Goal: Task Accomplishment & Management: Complete application form

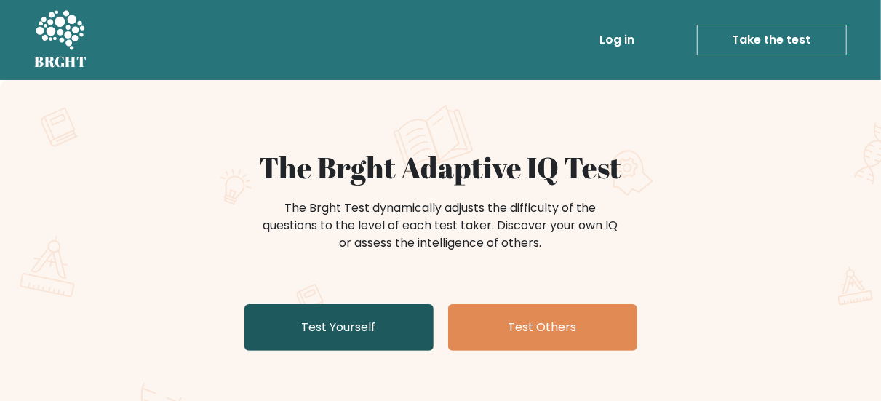
click at [388, 326] on link "Test Yourself" at bounding box center [338, 327] width 189 height 47
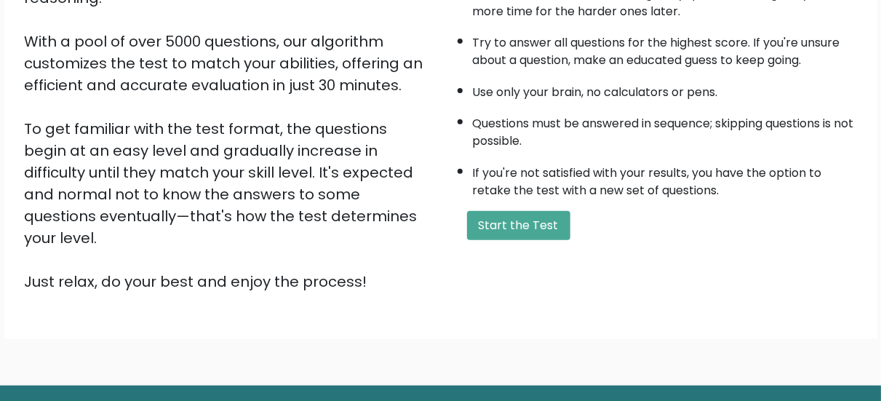
scroll to position [241, 0]
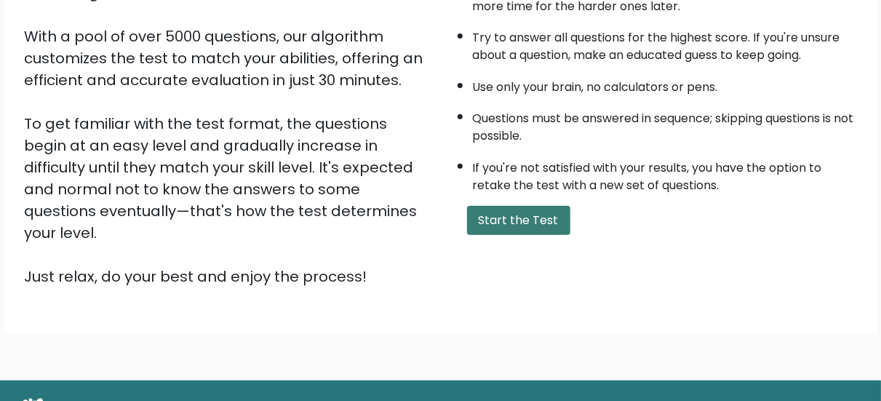
click at [503, 223] on button "Start the Test" at bounding box center [518, 220] width 103 height 29
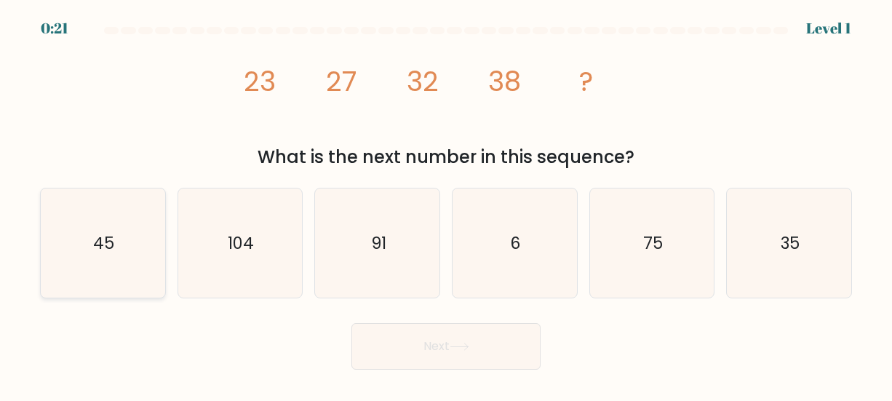
click at [126, 285] on icon "45" at bounding box center [102, 242] width 109 height 109
click at [446, 204] on input "a. 45" at bounding box center [446, 203] width 1 height 4
radio input "true"
click at [402, 354] on button "Next" at bounding box center [445, 346] width 189 height 47
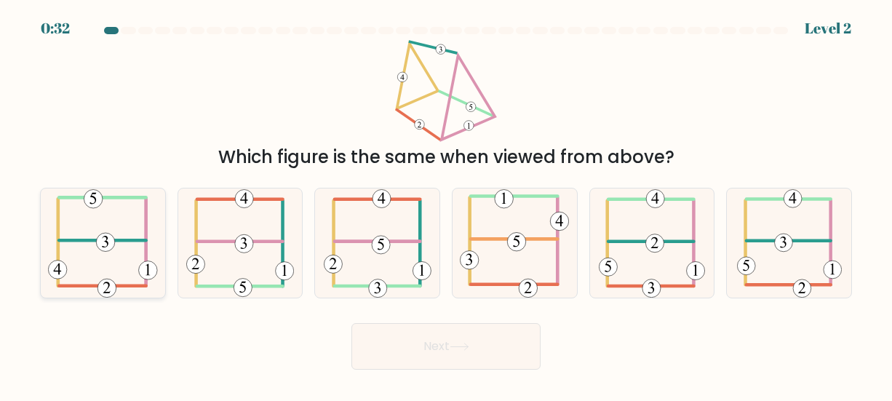
click at [149, 218] on icon at bounding box center [102, 242] width 109 height 109
click at [446, 204] on input "a." at bounding box center [446, 203] width 1 height 4
radio input "true"
click at [419, 360] on button "Next" at bounding box center [445, 346] width 189 height 47
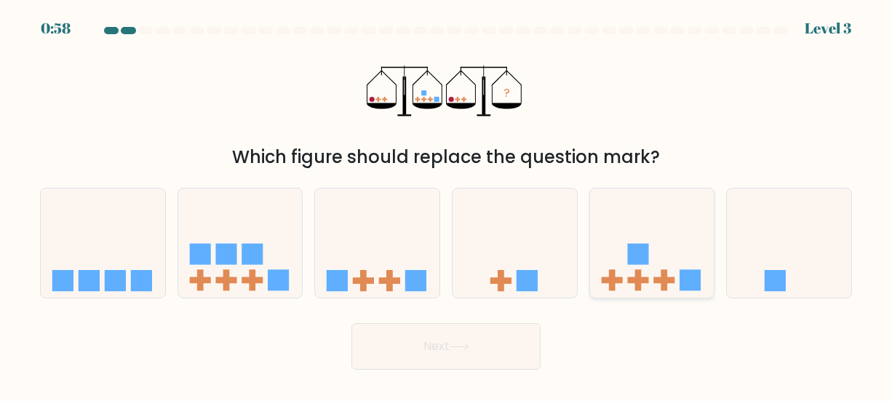
click at [647, 257] on rect at bounding box center [637, 254] width 21 height 21
click at [447, 204] on input "e." at bounding box center [446, 203] width 1 height 4
radio input "true"
click at [490, 335] on button "Next" at bounding box center [445, 346] width 189 height 47
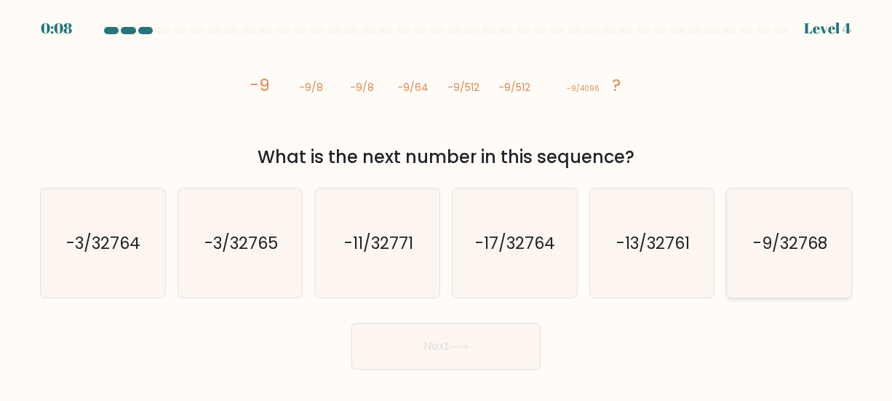
click at [756, 238] on text "-9/32768" at bounding box center [790, 242] width 74 height 23
click at [447, 204] on input "f. -9/32768" at bounding box center [446, 203] width 1 height 4
radio input "true"
click at [444, 350] on button "Next" at bounding box center [445, 346] width 189 height 47
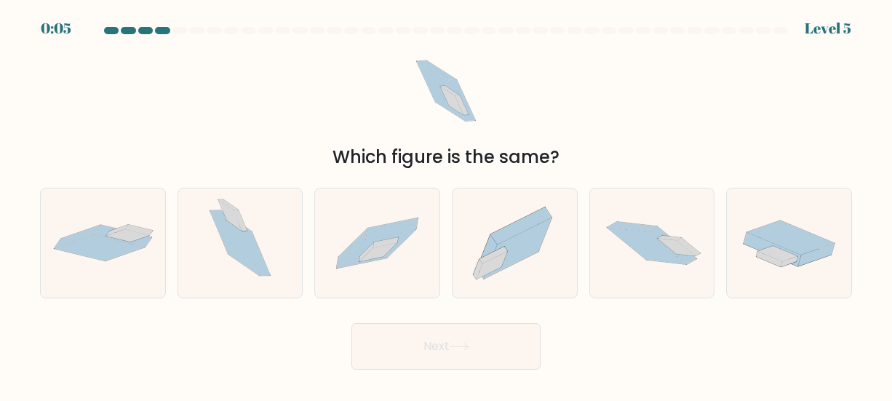
click at [444, 350] on button "Next" at bounding box center [445, 346] width 189 height 47
click at [594, 83] on div "Which figure is the same?" at bounding box center [445, 105] width 829 height 130
click at [386, 223] on icon at bounding box center [377, 243] width 124 height 84
click at [446, 204] on input "c." at bounding box center [446, 203] width 1 height 4
radio input "true"
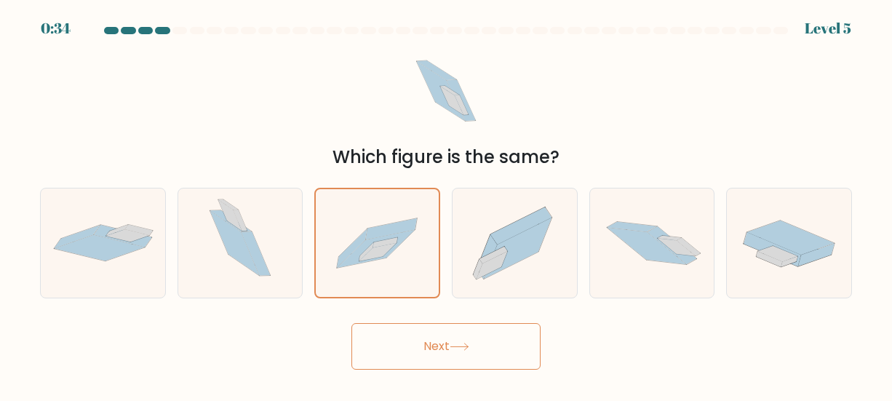
click at [495, 352] on button "Next" at bounding box center [445, 346] width 189 height 47
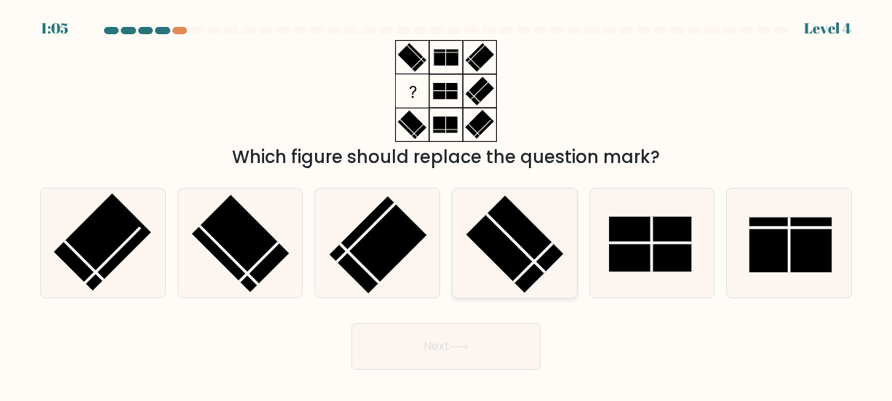
click at [552, 250] on rect at bounding box center [514, 244] width 97 height 97
click at [447, 204] on input "d." at bounding box center [446, 203] width 1 height 4
radio input "true"
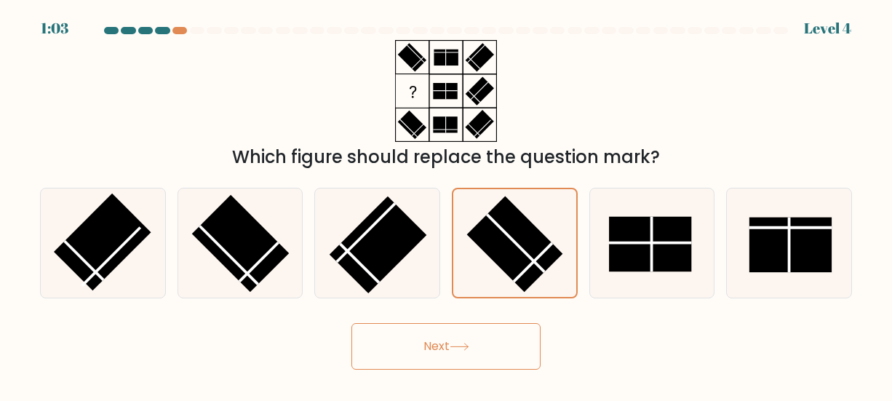
click at [486, 354] on button "Next" at bounding box center [445, 346] width 189 height 47
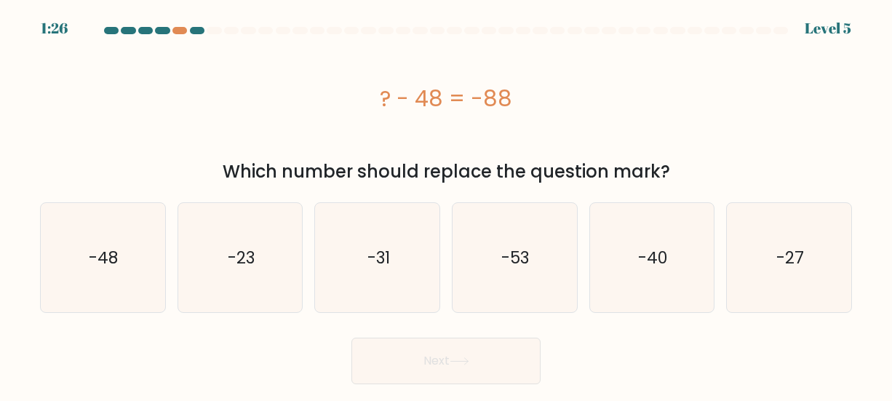
click at [192, 31] on div at bounding box center [197, 30] width 15 height 7
click at [292, 135] on div "? - 48 = -88" at bounding box center [446, 98] width 812 height 116
click at [612, 258] on icon "-40" at bounding box center [651, 257] width 109 height 109
click at [447, 204] on input "e. -40" at bounding box center [446, 203] width 1 height 4
radio input "true"
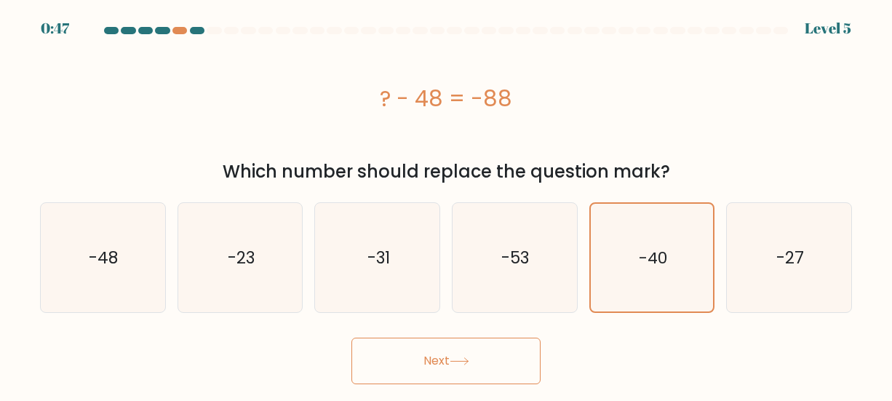
click at [452, 362] on button "Next" at bounding box center [445, 361] width 189 height 47
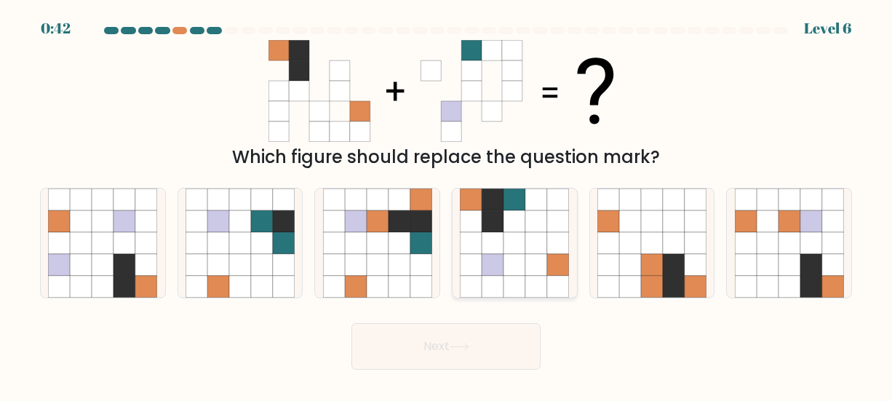
click at [485, 217] on icon at bounding box center [493, 221] width 22 height 22
click at [447, 204] on input "d." at bounding box center [446, 203] width 1 height 4
radio input "true"
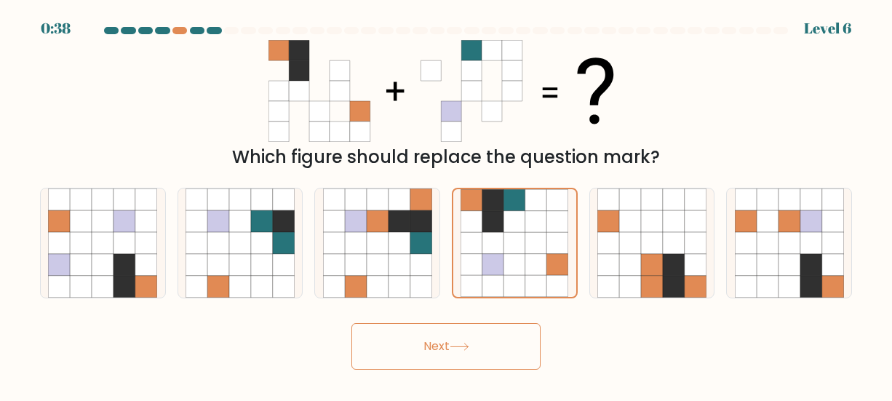
click at [478, 343] on button "Next" at bounding box center [445, 346] width 189 height 47
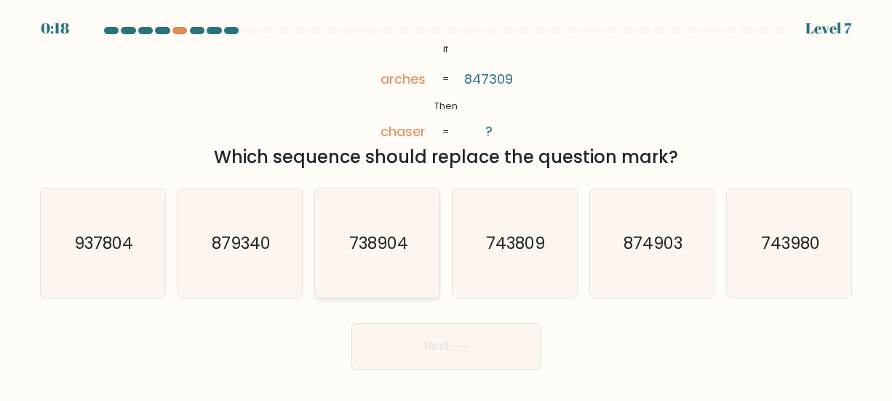
click at [436, 230] on div "738904" at bounding box center [377, 243] width 126 height 111
click at [446, 204] on input "c. 738904" at bounding box center [446, 203] width 1 height 4
radio input "true"
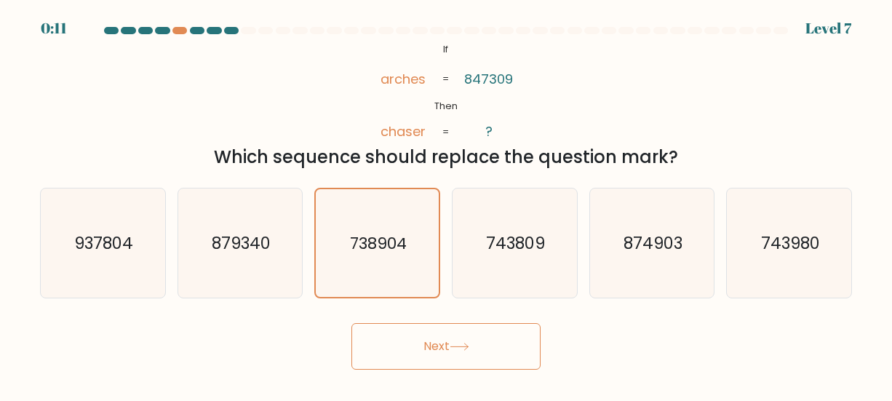
click at [450, 356] on button "Next" at bounding box center [445, 346] width 189 height 47
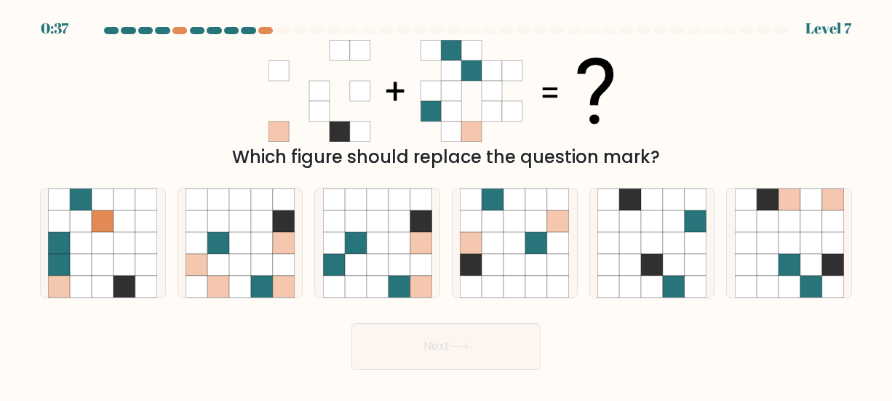
click at [266, 35] on div at bounding box center [445, 33] width 829 height 13
click at [103, 263] on icon at bounding box center [103, 265] width 22 height 22
click at [446, 204] on input "a." at bounding box center [446, 203] width 1 height 4
radio input "true"
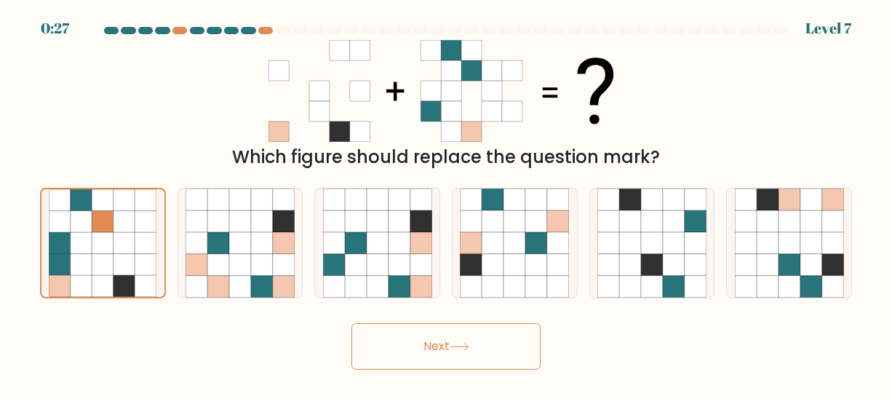
click at [431, 347] on button "Next" at bounding box center [445, 346] width 189 height 47
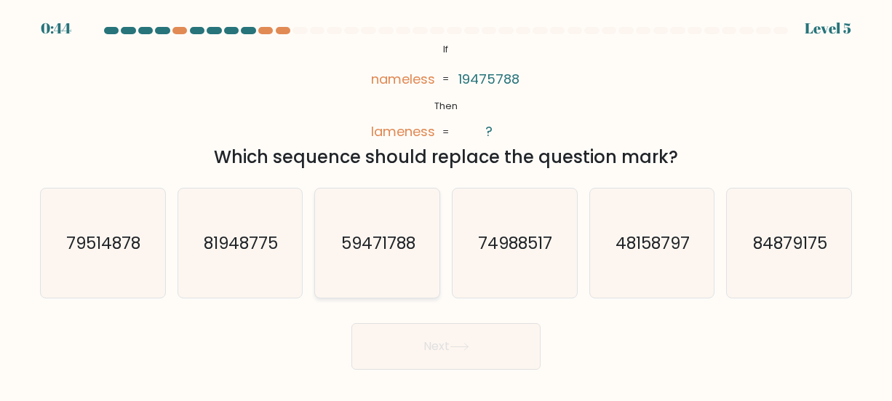
click at [359, 240] on text "59471788" at bounding box center [378, 242] width 74 height 23
click at [446, 204] on input "c. 59471788" at bounding box center [446, 203] width 1 height 4
radio input "true"
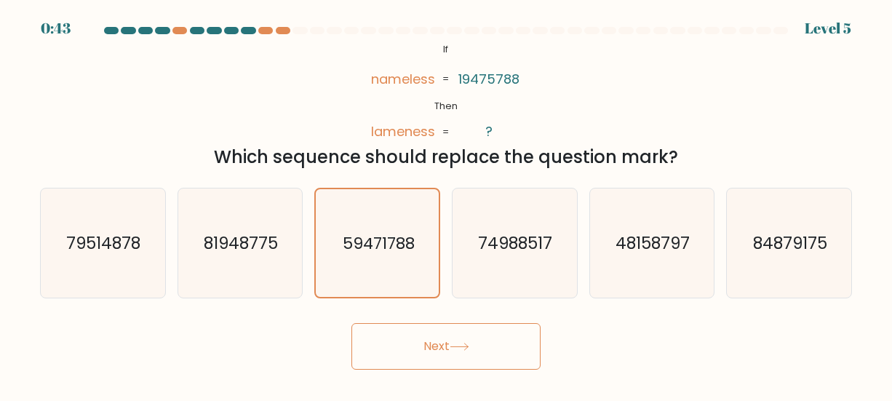
click at [416, 345] on button "Next" at bounding box center [445, 346] width 189 height 47
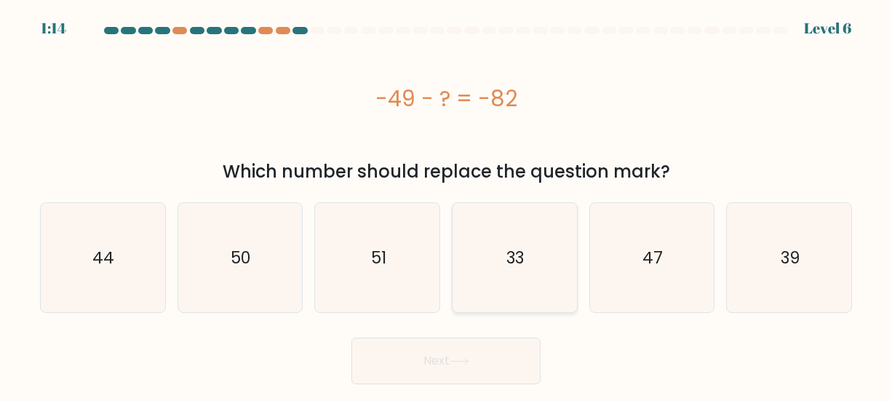
click at [514, 279] on icon "33" at bounding box center [514, 257] width 109 height 109
click at [447, 204] on input "d. 33" at bounding box center [446, 203] width 1 height 4
radio input "true"
click at [471, 356] on button "Next" at bounding box center [445, 361] width 189 height 47
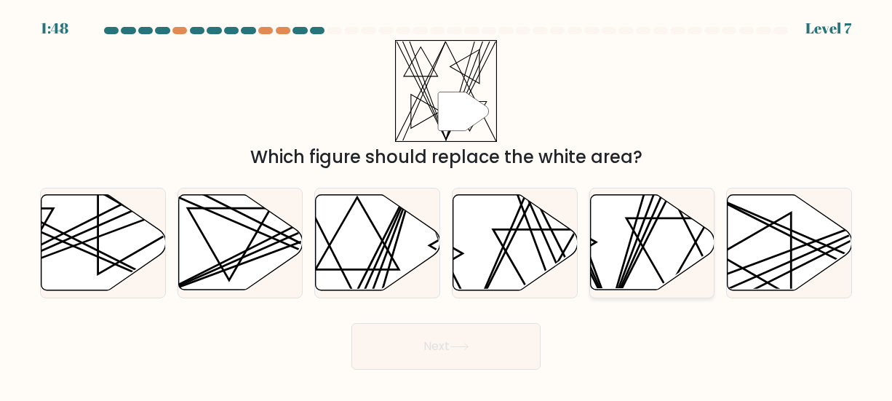
click at [648, 262] on icon at bounding box center [652, 242] width 124 height 95
click at [447, 204] on input "e." at bounding box center [446, 203] width 1 height 4
radio input "true"
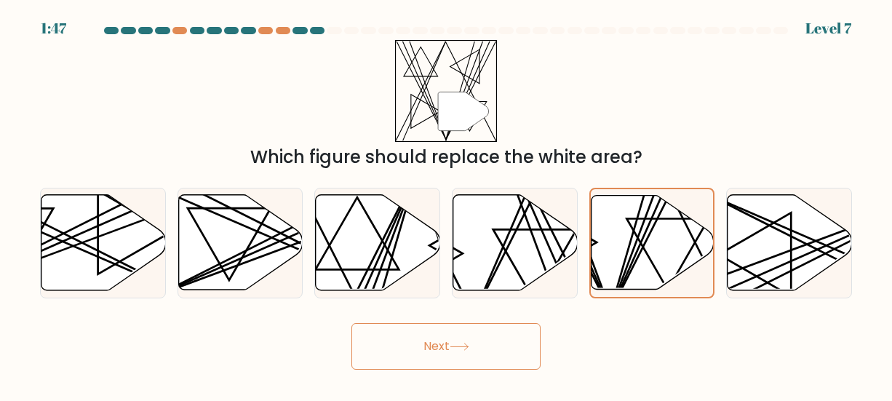
click at [427, 336] on button "Next" at bounding box center [445, 346] width 189 height 47
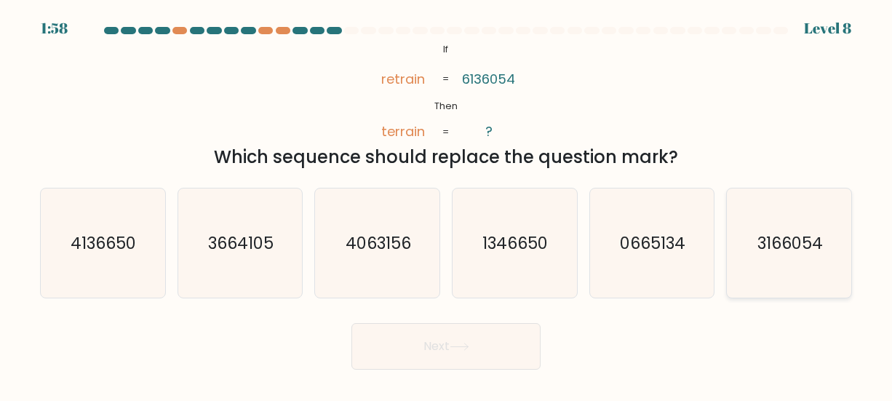
click at [765, 268] on icon "3166054" at bounding box center [789, 242] width 109 height 109
click at [447, 204] on input "f. 3166054" at bounding box center [446, 203] width 1 height 4
radio input "true"
click at [485, 381] on body "1:58 Level 8 If" at bounding box center [446, 200] width 892 height 401
click at [485, 377] on body "1:57 Level 8 If" at bounding box center [446, 200] width 892 height 401
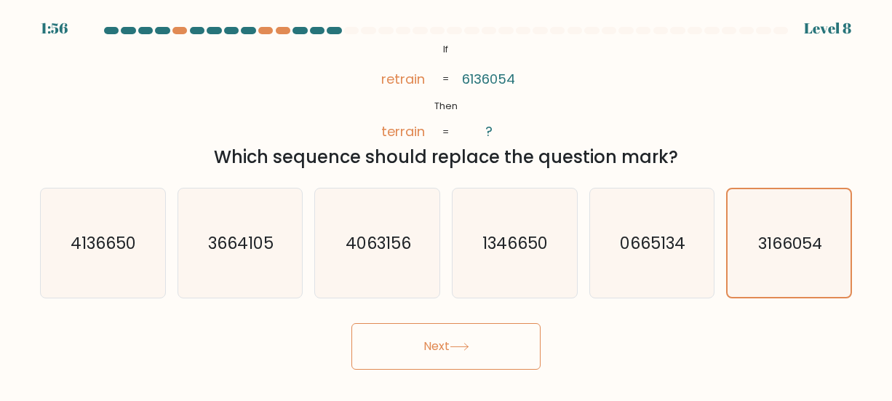
click at [485, 355] on button "Next" at bounding box center [445, 346] width 189 height 47
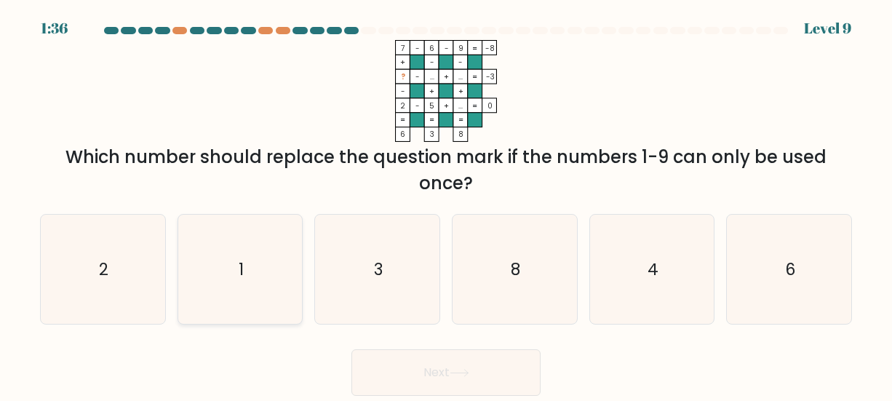
click at [276, 279] on icon "1" at bounding box center [240, 269] width 109 height 109
click at [446, 204] on input "b. 1" at bounding box center [446, 203] width 1 height 4
radio input "true"
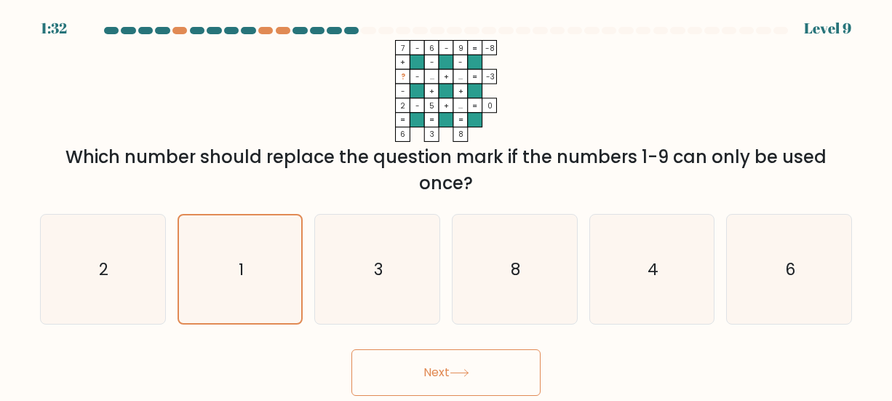
click at [468, 384] on button "Next" at bounding box center [445, 372] width 189 height 47
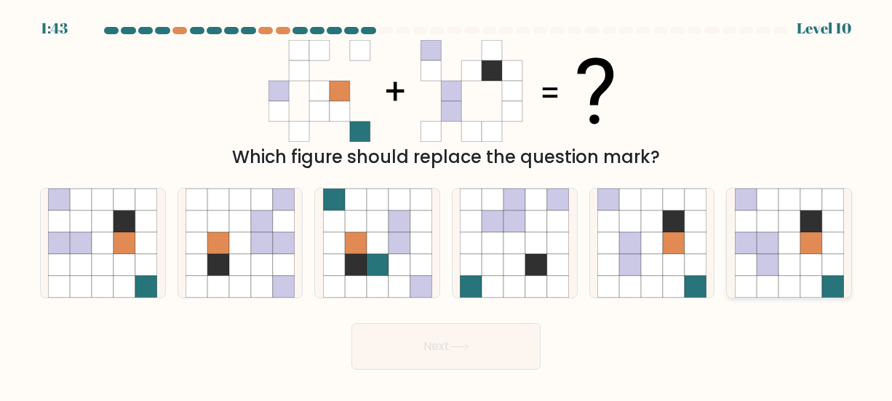
click at [817, 234] on icon at bounding box center [811, 243] width 22 height 22
click at [447, 204] on input "f." at bounding box center [446, 203] width 1 height 4
radio input "true"
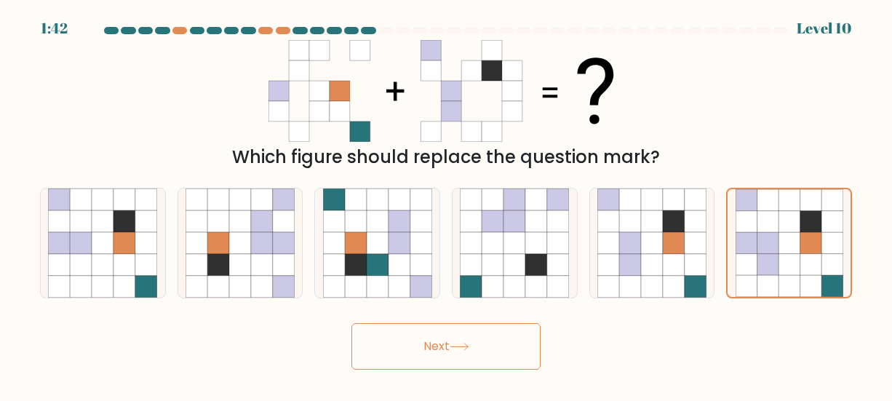
click at [424, 378] on body "1:42 Level 10" at bounding box center [446, 200] width 892 height 401
click at [424, 370] on body "1:41 Level 10" at bounding box center [446, 200] width 892 height 401
click at [415, 355] on button "Next" at bounding box center [445, 346] width 189 height 47
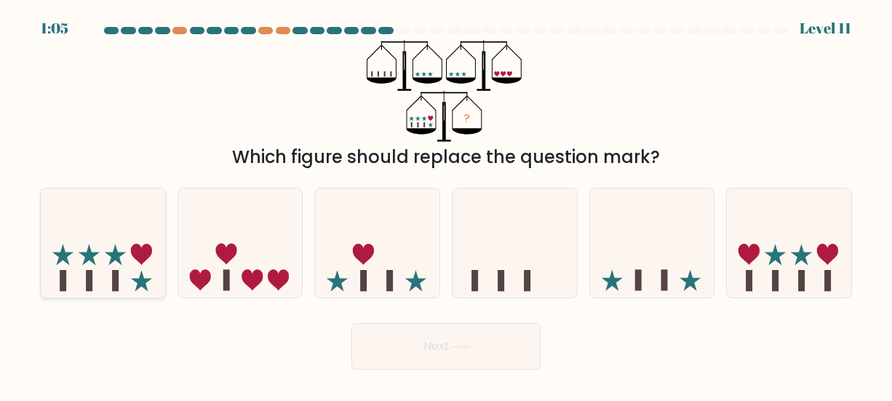
click at [135, 250] on icon at bounding box center [140, 254] width 21 height 21
click at [446, 204] on input "a." at bounding box center [446, 203] width 1 height 4
radio input "true"
click at [739, 279] on icon at bounding box center [789, 242] width 124 height 103
click at [447, 204] on input "f." at bounding box center [446, 203] width 1 height 4
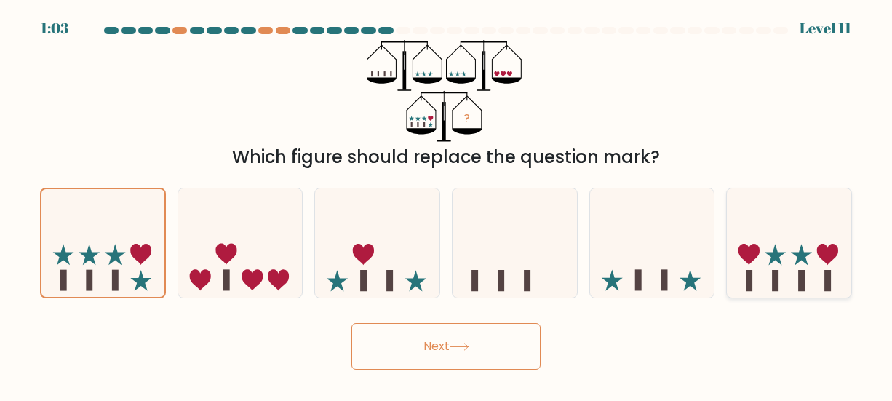
radio input "true"
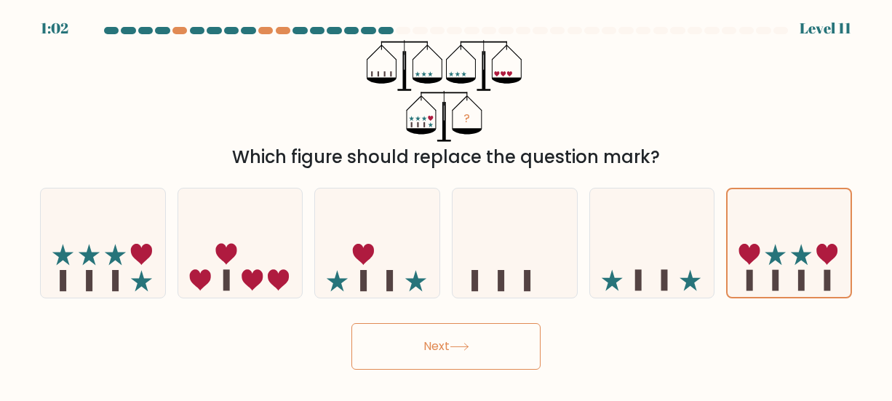
click at [440, 347] on button "Next" at bounding box center [445, 346] width 189 height 47
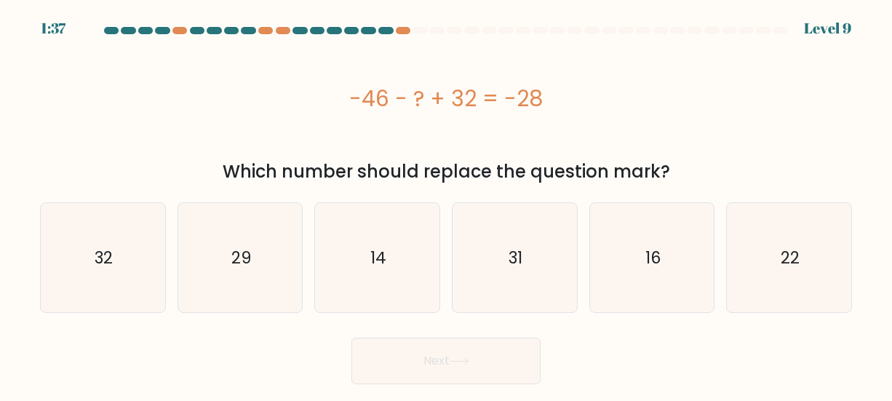
click at [408, 74] on div "-46 - ? + 32 = -28" at bounding box center [446, 98] width 812 height 116
click at [398, 224] on icon "14" at bounding box center [377, 257] width 109 height 109
click at [446, 204] on input "c. 14" at bounding box center [446, 203] width 1 height 4
radio input "true"
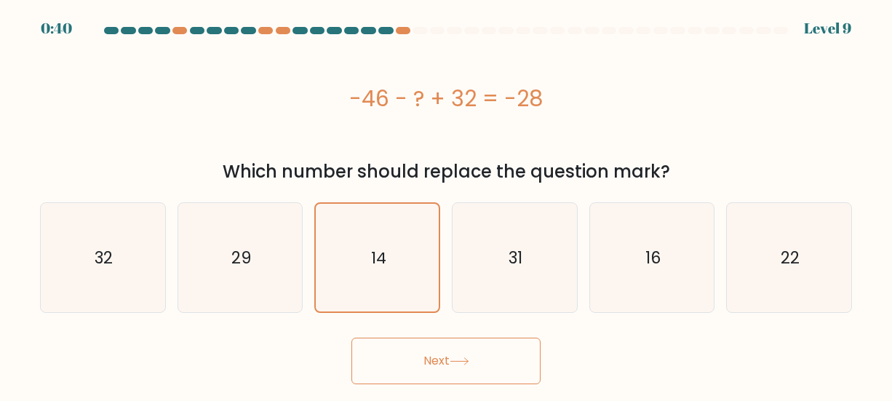
click at [469, 358] on icon at bounding box center [460, 361] width 20 height 8
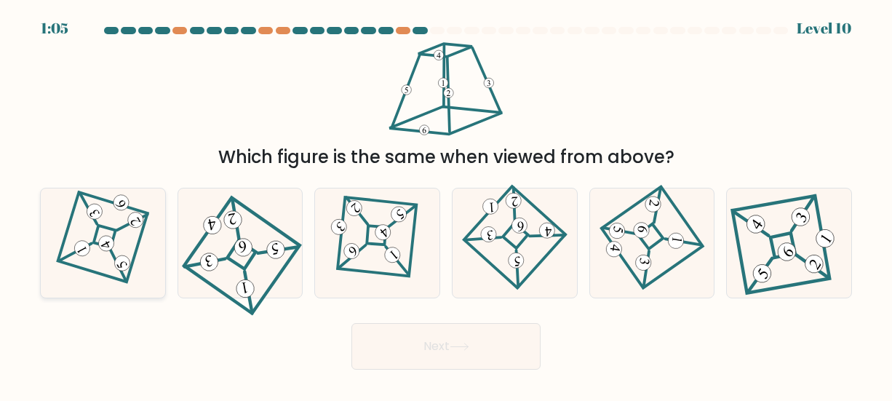
click at [126, 266] on 853 at bounding box center [122, 263] width 21 height 21
click at [446, 204] on input "a." at bounding box center [446, 203] width 1 height 4
radio input "true"
click at [427, 354] on button "Next" at bounding box center [445, 346] width 189 height 47
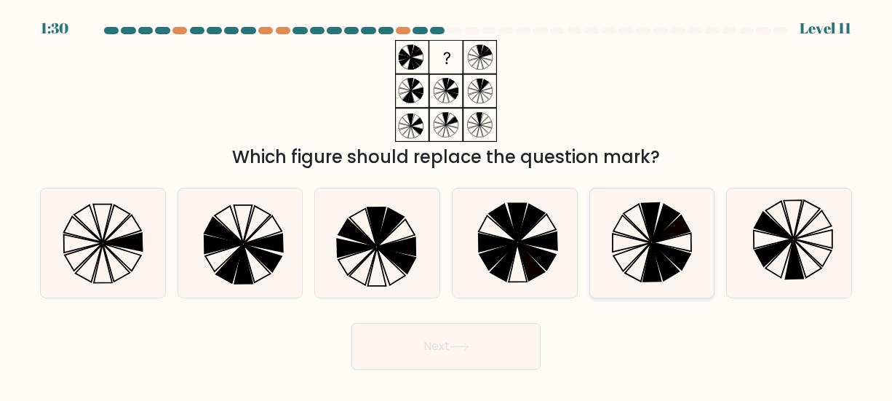
click at [654, 228] on icon at bounding box center [650, 222] width 18 height 39
click at [447, 204] on input "e." at bounding box center [446, 203] width 1 height 4
radio input "true"
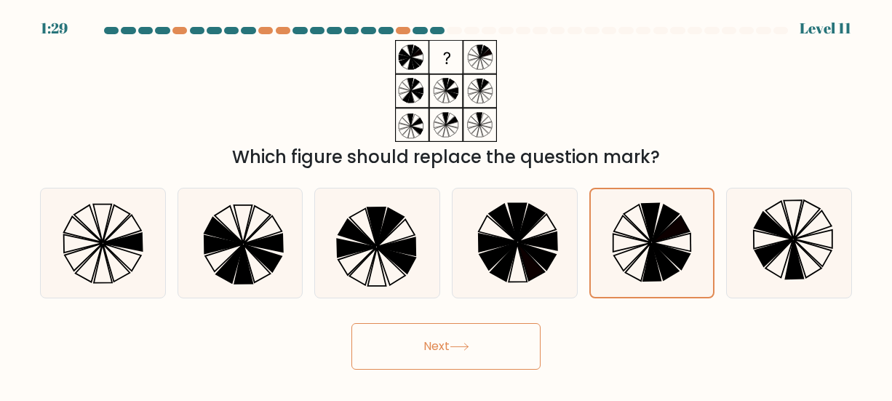
click at [500, 354] on button "Next" at bounding box center [445, 346] width 189 height 47
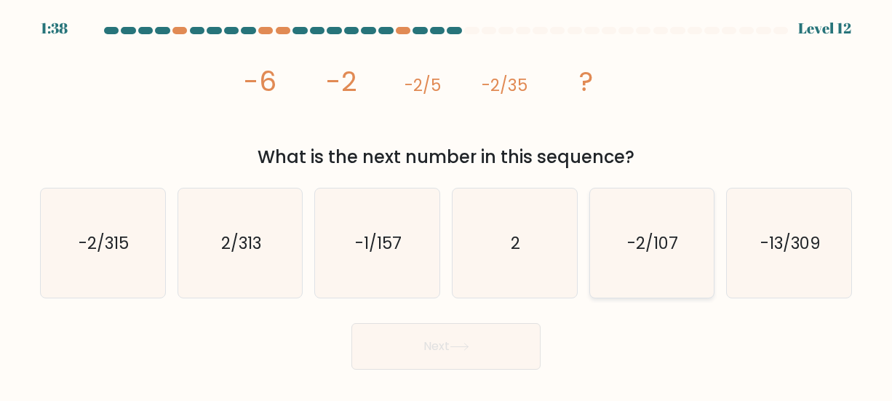
click at [621, 273] on icon "-2/107" at bounding box center [651, 242] width 109 height 109
click at [447, 204] on input "e. -2/107" at bounding box center [446, 203] width 1 height 4
radio input "true"
click at [467, 343] on icon at bounding box center [460, 347] width 20 height 8
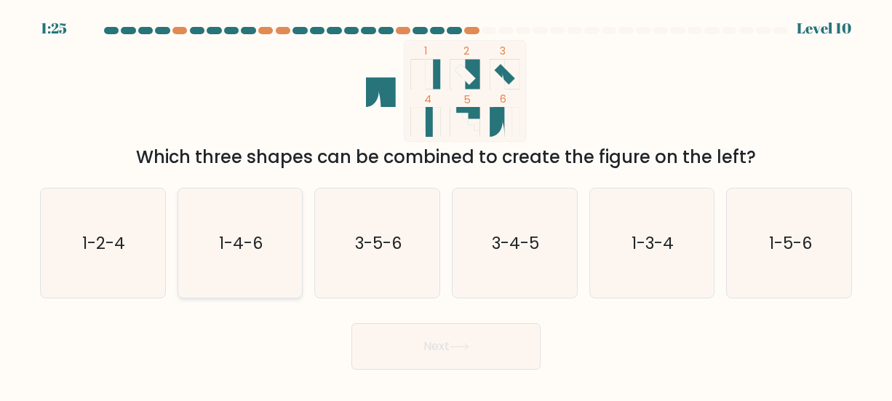
click at [263, 220] on icon "1-4-6" at bounding box center [240, 242] width 109 height 109
click at [446, 204] on input "b. 1-4-6" at bounding box center [446, 203] width 1 height 4
radio input "true"
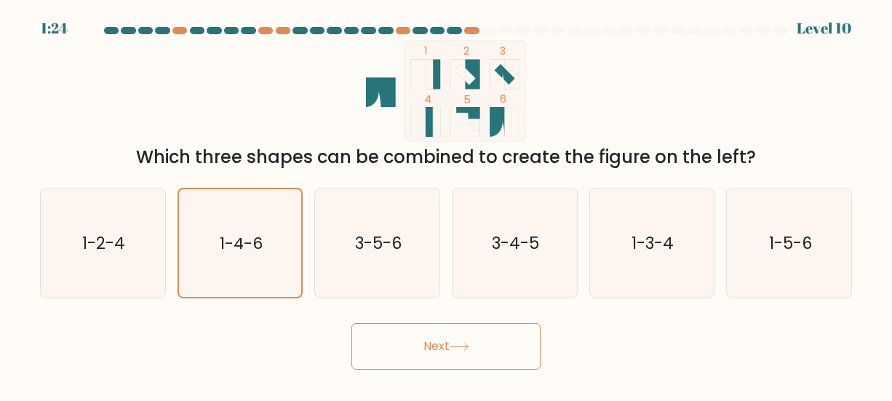
click at [495, 356] on button "Next" at bounding box center [445, 346] width 189 height 47
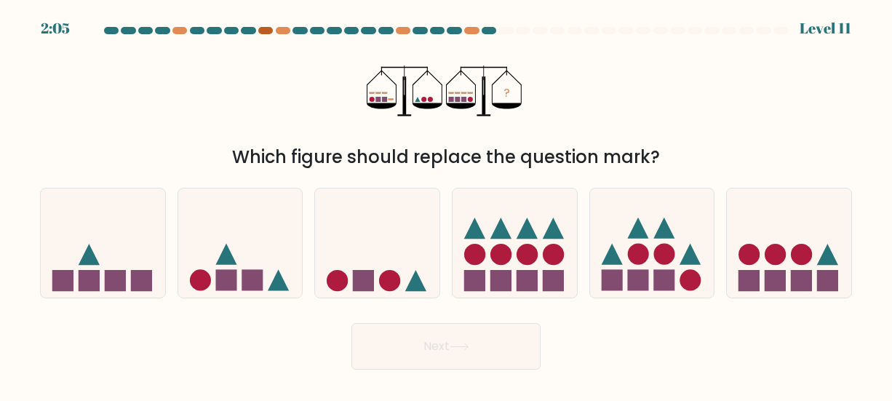
click at [261, 32] on div at bounding box center [265, 30] width 15 height 7
click at [279, 30] on div at bounding box center [283, 30] width 15 height 7
click at [408, 31] on div at bounding box center [403, 30] width 15 height 7
click at [379, 193] on icon at bounding box center [377, 242] width 124 height 103
click at [446, 201] on input "c." at bounding box center [446, 203] width 1 height 4
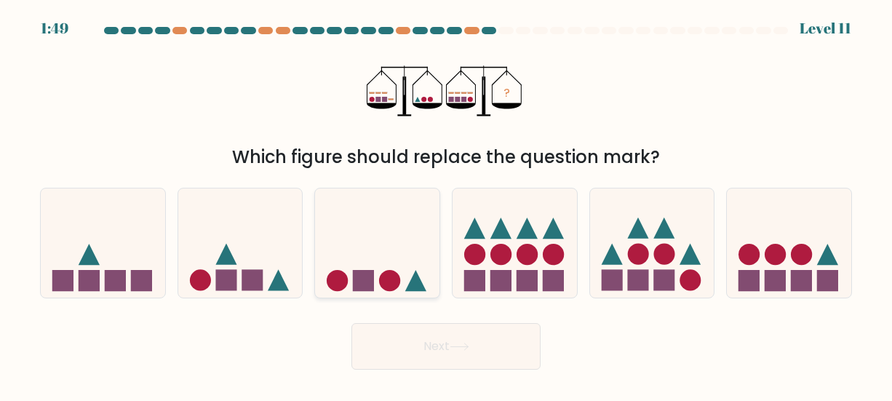
radio input "true"
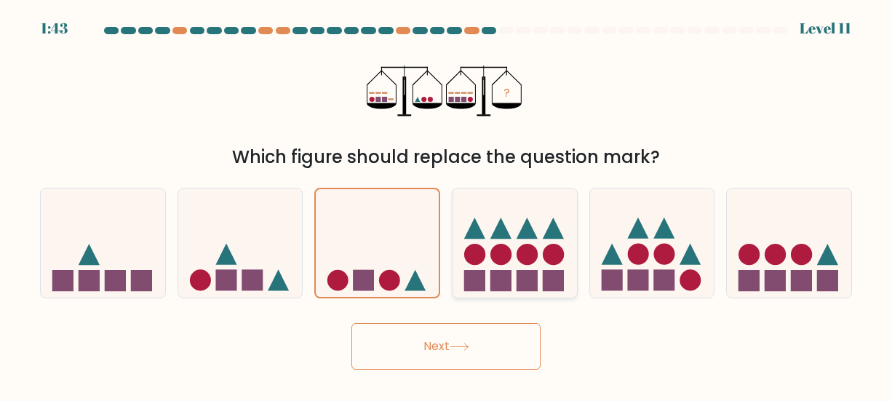
click at [541, 230] on icon at bounding box center [514, 242] width 124 height 103
click at [447, 204] on input "d." at bounding box center [446, 203] width 1 height 4
radio input "true"
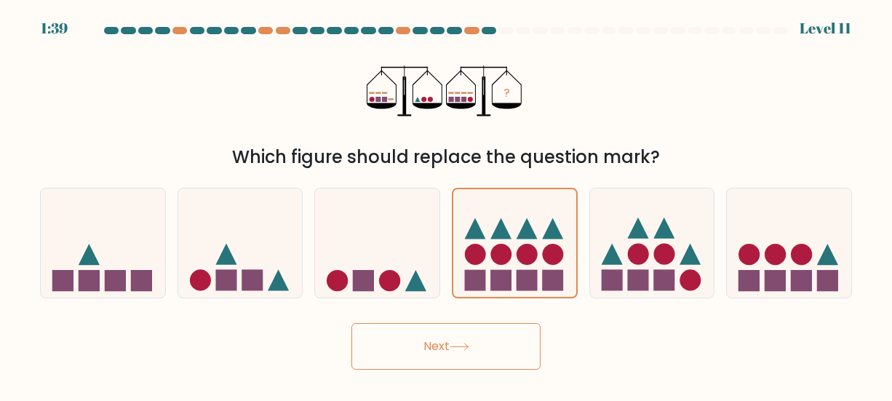
click at [506, 324] on button "Next" at bounding box center [445, 346] width 189 height 47
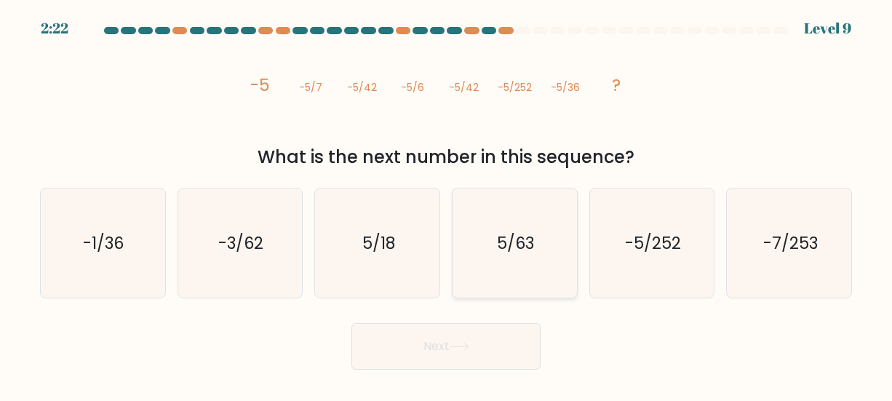
click at [514, 292] on icon "5/63" at bounding box center [514, 242] width 109 height 109
click at [447, 204] on input "d. 5/63" at bounding box center [446, 203] width 1 height 4
radio input "true"
click at [489, 348] on button "Next" at bounding box center [445, 346] width 189 height 47
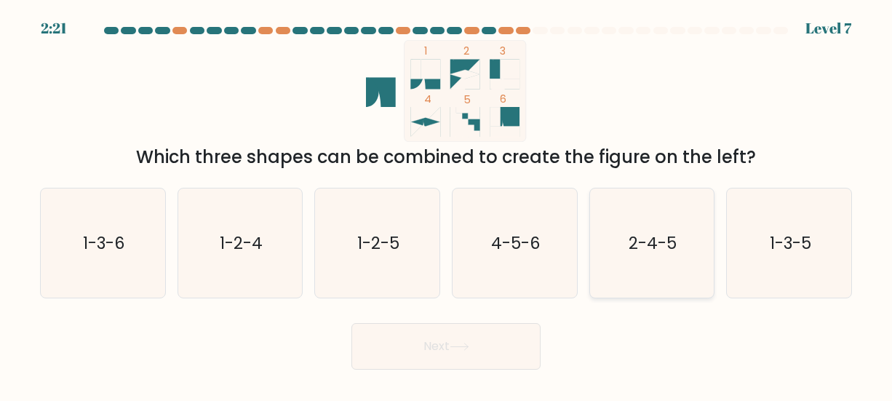
click at [614, 267] on icon "2-4-5" at bounding box center [651, 242] width 109 height 109
click at [447, 204] on input "e. 2-4-5" at bounding box center [446, 203] width 1 height 4
radio input "true"
click at [462, 345] on icon at bounding box center [460, 347] width 20 height 8
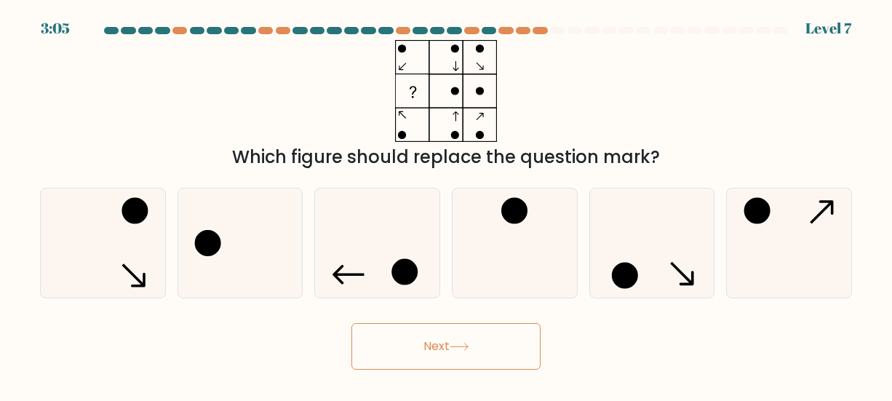
click at [507, 252] on icon at bounding box center [514, 242] width 109 height 109
click at [447, 204] on input "d." at bounding box center [446, 203] width 1 height 4
radio input "true"
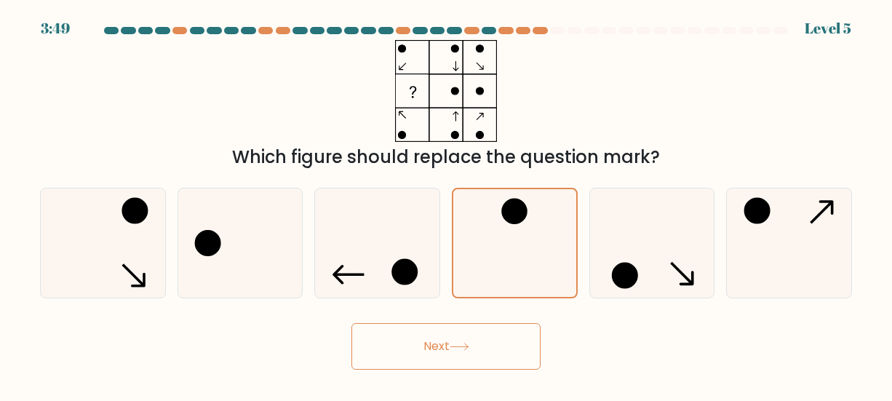
click at [495, 354] on button "Next" at bounding box center [445, 346] width 189 height 47
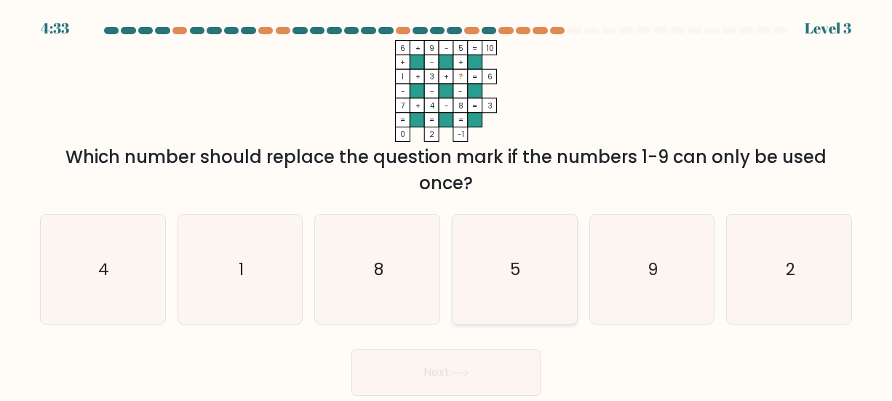
click at [530, 263] on icon "5" at bounding box center [514, 269] width 109 height 109
click at [447, 204] on input "d. 5" at bounding box center [446, 203] width 1 height 4
radio input "true"
click at [463, 368] on button "Next" at bounding box center [445, 372] width 189 height 47
click at [400, 258] on icon "8" at bounding box center [377, 269] width 109 height 109
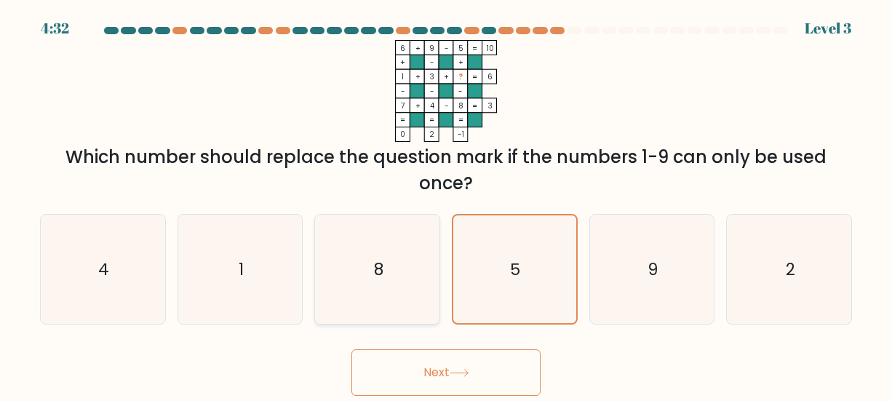
click at [446, 204] on input "c. 8" at bounding box center [446, 203] width 1 height 4
radio input "true"
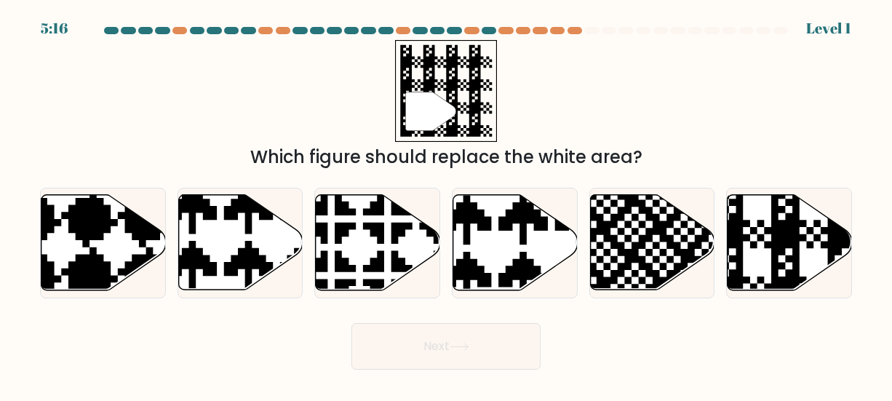
click at [452, 326] on button "Next" at bounding box center [445, 346] width 189 height 47
click at [416, 288] on icon at bounding box center [377, 242] width 124 height 97
click at [446, 204] on input "c." at bounding box center [446, 203] width 1 height 4
radio input "true"
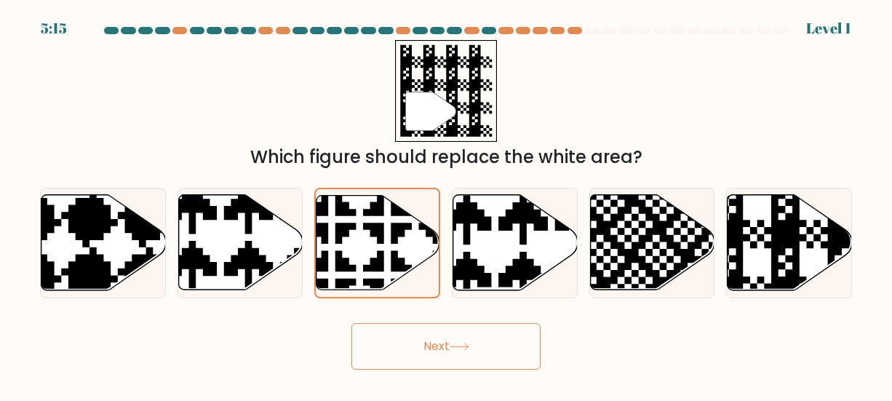
click at [424, 362] on button "Next" at bounding box center [445, 346] width 189 height 47
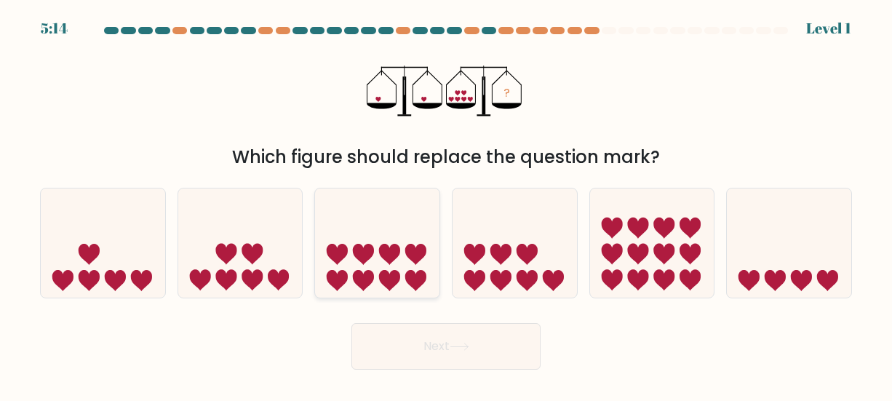
click at [421, 284] on icon at bounding box center [415, 280] width 21 height 21
click at [446, 204] on input "c." at bounding box center [446, 203] width 1 height 4
radio input "true"
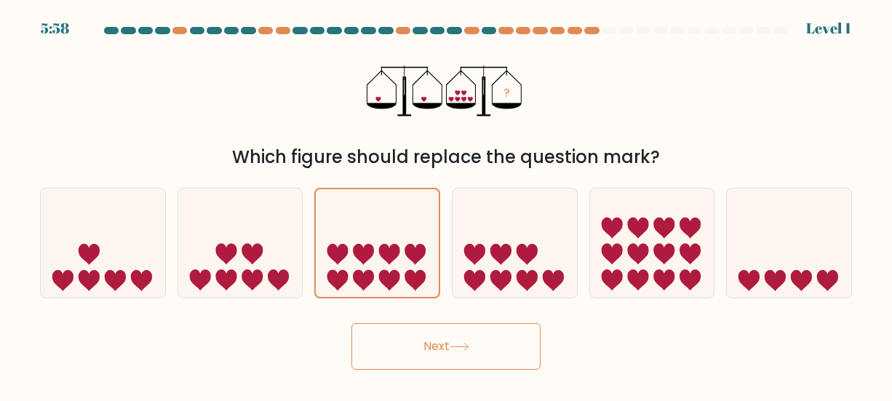
click at [428, 330] on button "Next" at bounding box center [445, 346] width 189 height 47
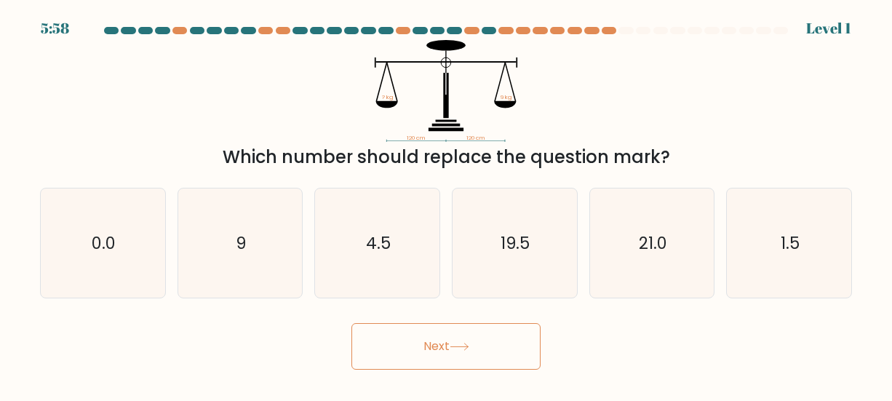
click at [430, 348] on button "Next" at bounding box center [445, 346] width 189 height 47
click at [473, 258] on icon "19.5" at bounding box center [514, 242] width 109 height 109
click at [447, 204] on input "d. 19.5" at bounding box center [446, 203] width 1 height 4
radio input "true"
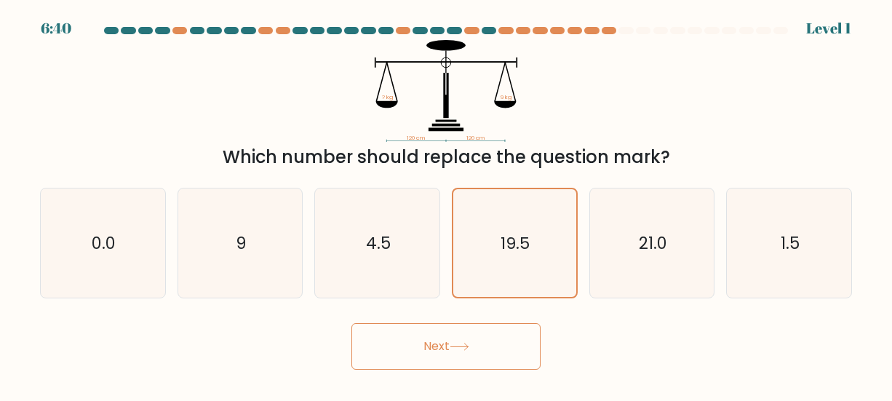
click at [470, 354] on button "Next" at bounding box center [445, 346] width 189 height 47
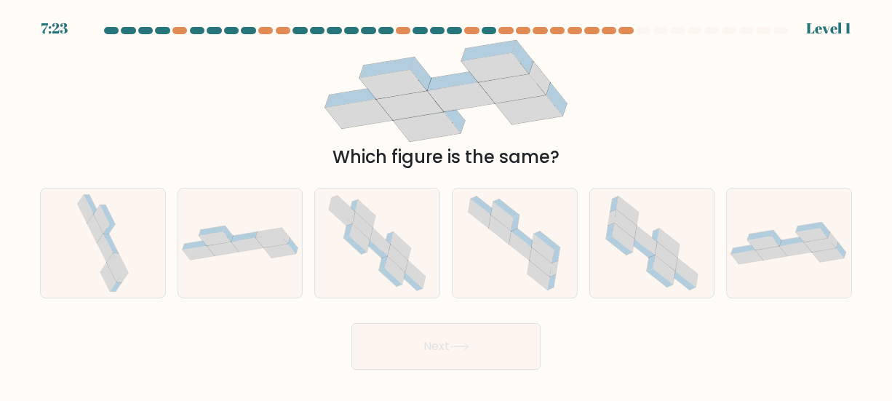
click at [482, 304] on form at bounding box center [446, 198] width 892 height 343
click at [482, 286] on icon at bounding box center [514, 242] width 109 height 109
click at [447, 204] on input "d." at bounding box center [446, 203] width 1 height 4
radio input "true"
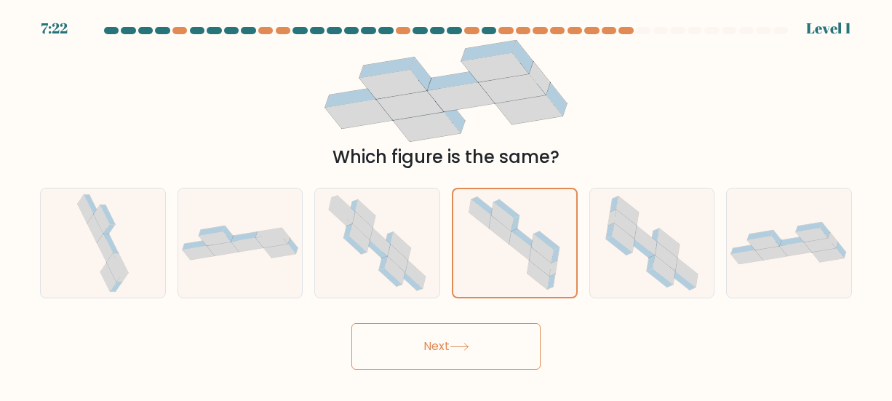
click at [458, 328] on button "Next" at bounding box center [445, 346] width 189 height 47
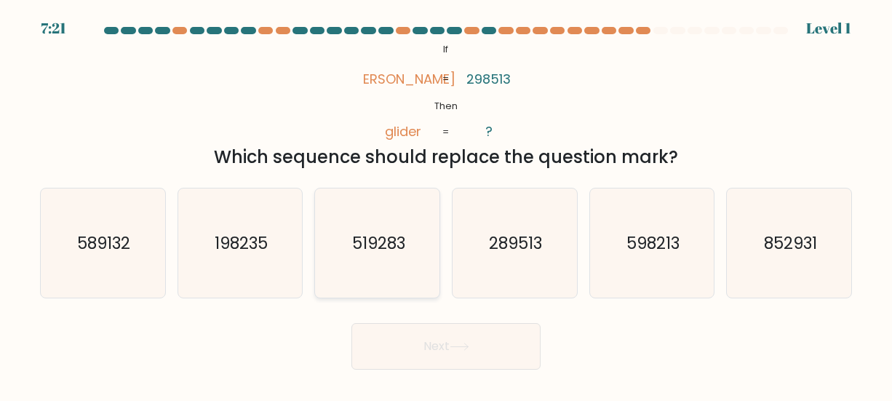
click at [433, 266] on div "519283" at bounding box center [377, 243] width 126 height 111
click at [446, 204] on input "c. 519283" at bounding box center [446, 203] width 1 height 4
radio input "true"
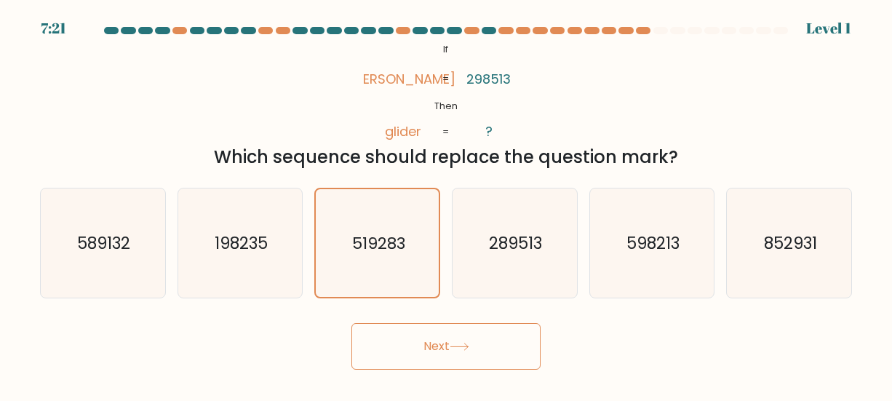
click at [424, 356] on button "Next" at bounding box center [445, 346] width 189 height 47
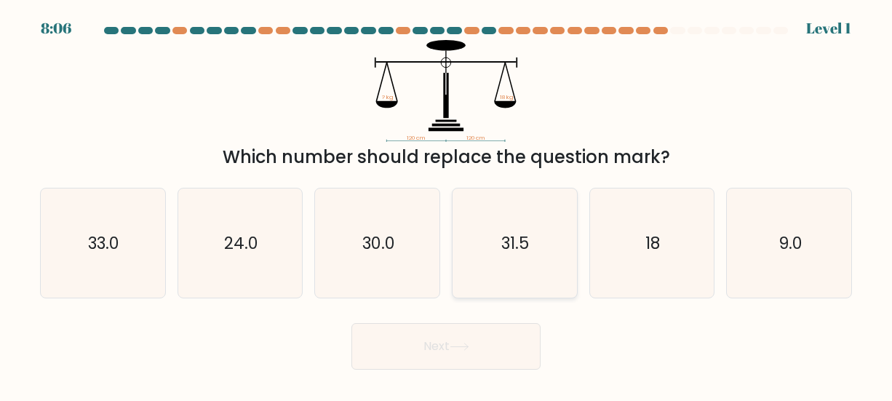
click at [473, 266] on icon "31.5" at bounding box center [514, 242] width 109 height 109
click at [447, 204] on input "d. 31.5" at bounding box center [446, 203] width 1 height 4
radio input "true"
click at [443, 340] on button "Next" at bounding box center [445, 346] width 189 height 47
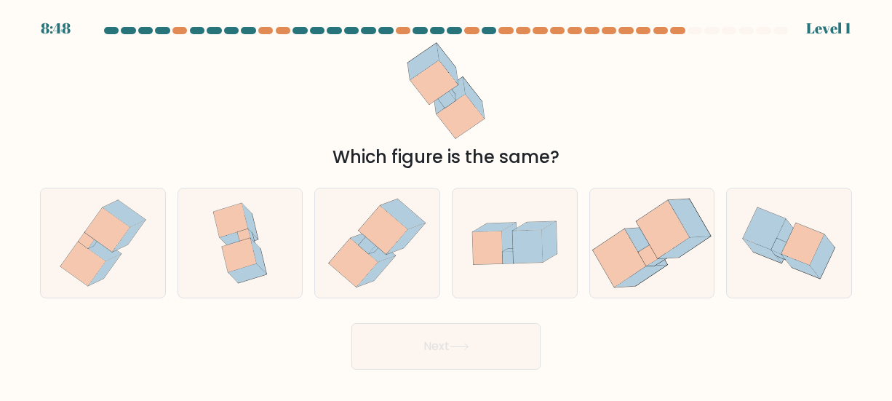
click at [405, 265] on icon at bounding box center [377, 242] width 106 height 109
click at [446, 204] on input "c." at bounding box center [446, 203] width 1 height 4
radio input "true"
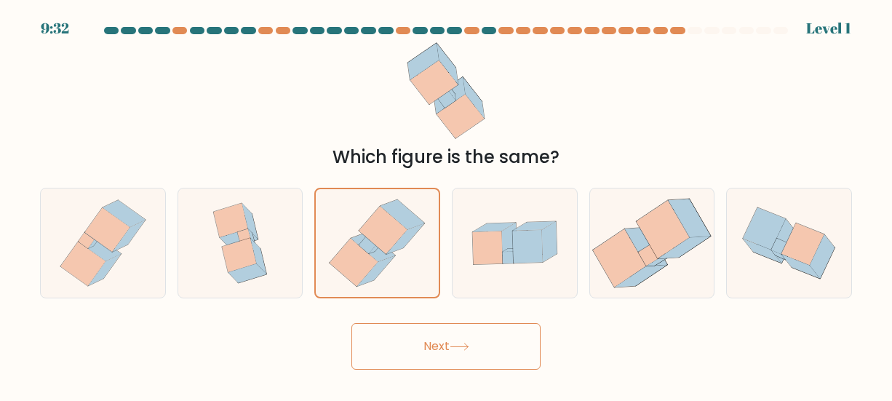
click at [440, 354] on button "Next" at bounding box center [445, 346] width 189 height 47
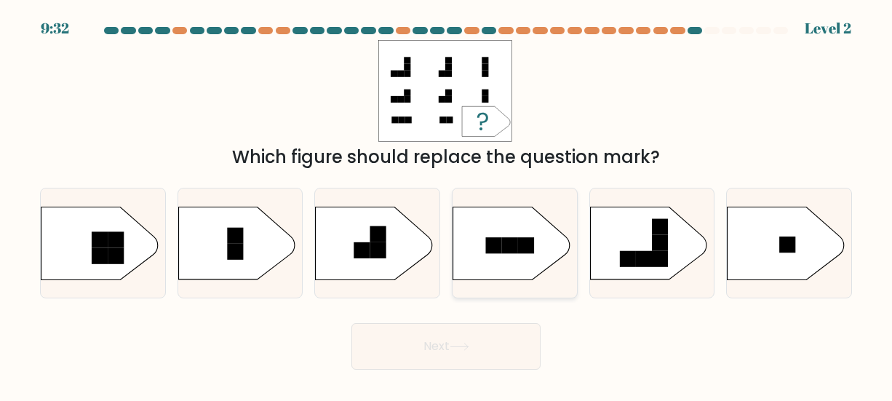
click at [466, 276] on icon at bounding box center [511, 243] width 116 height 73
click at [447, 204] on input "d." at bounding box center [446, 203] width 1 height 4
radio input "true"
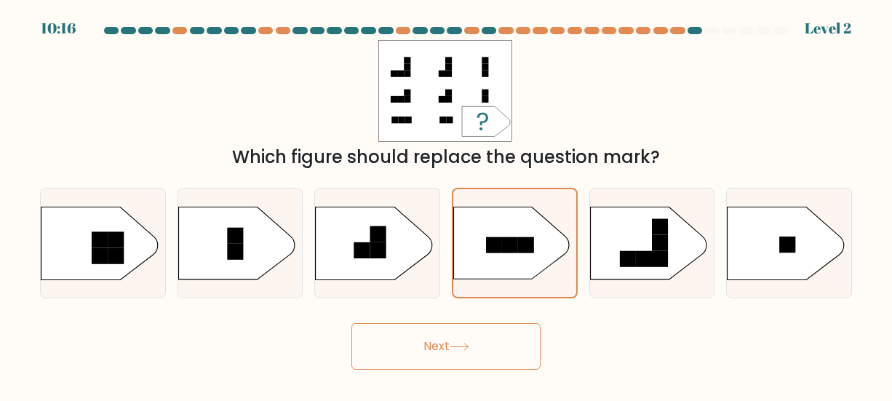
click at [456, 348] on icon at bounding box center [460, 347] width 20 height 8
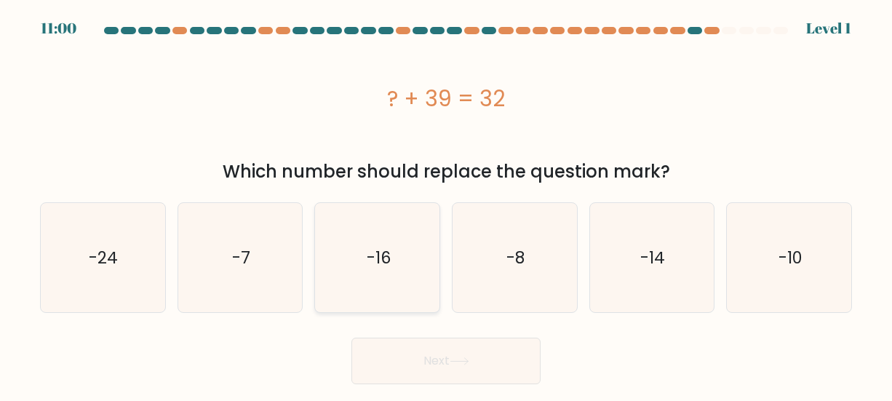
click at [401, 276] on icon "-16" at bounding box center [377, 257] width 109 height 109
click at [446, 204] on input "c. -16" at bounding box center [446, 203] width 1 height 4
radio input "true"
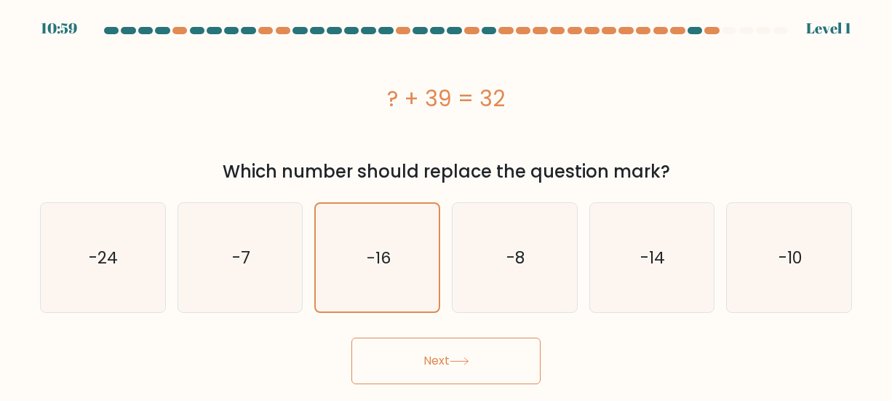
click at [433, 370] on button "Next" at bounding box center [445, 361] width 189 height 47
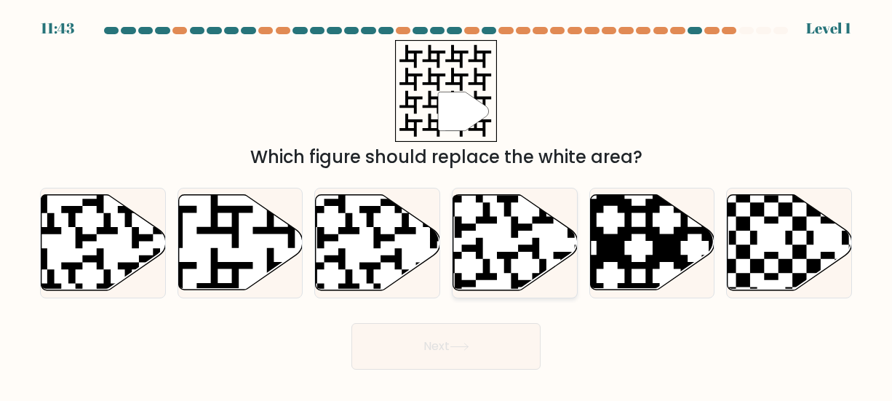
click at [496, 293] on div at bounding box center [515, 243] width 126 height 111
click at [447, 204] on input "d." at bounding box center [446, 203] width 1 height 4
radio input "true"
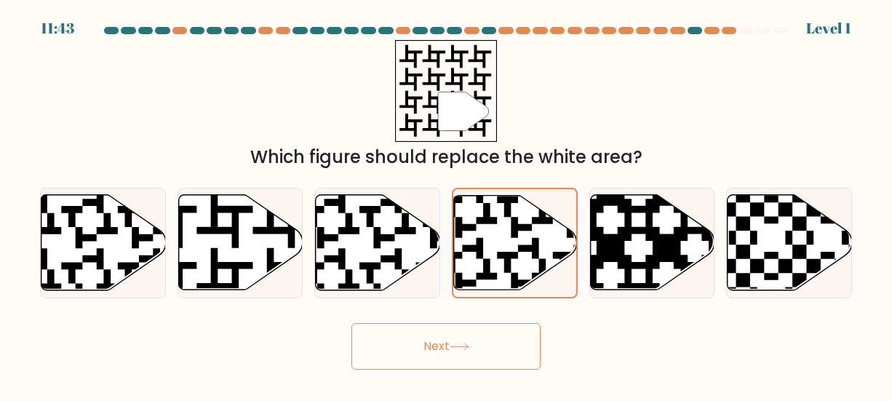
click at [475, 354] on button "Next" at bounding box center [445, 346] width 189 height 47
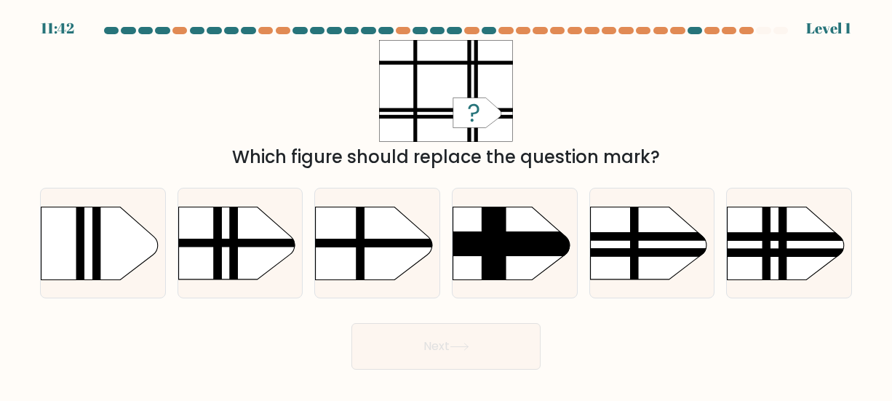
click at [607, 281] on div at bounding box center [652, 243] width 126 height 111
click at [447, 204] on input "e." at bounding box center [446, 203] width 1 height 4
radio input "true"
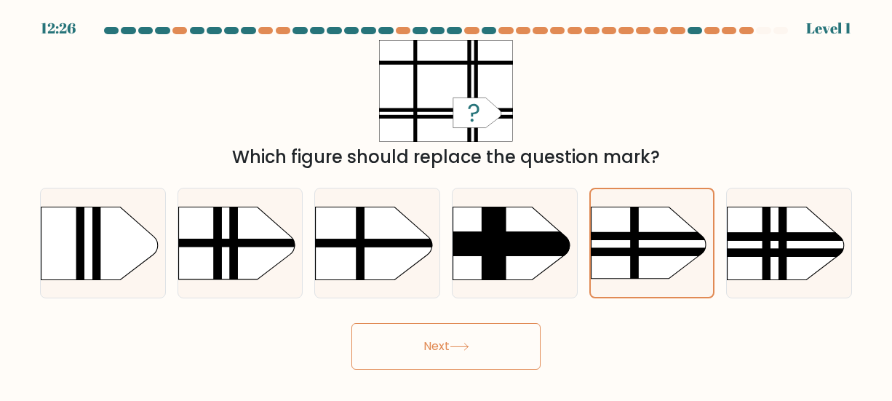
click at [474, 345] on button "Next" at bounding box center [445, 346] width 189 height 47
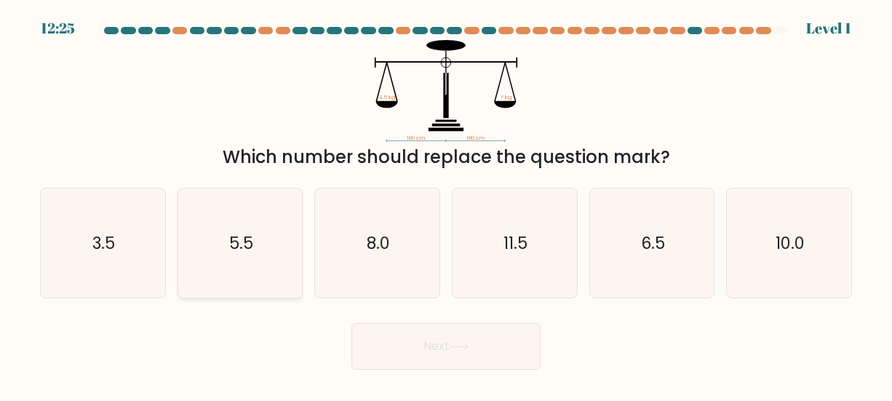
click at [300, 264] on div "5.5" at bounding box center [240, 243] width 126 height 111
click at [446, 204] on input "b. 5.5" at bounding box center [446, 203] width 1 height 4
radio input "true"
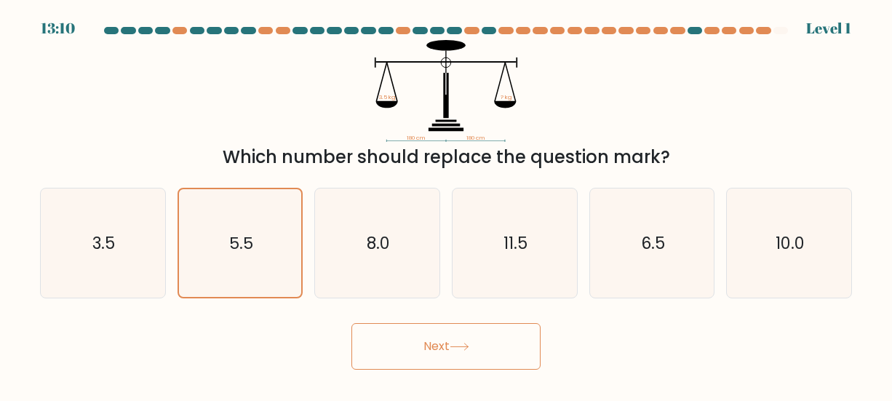
click at [395, 358] on button "Next" at bounding box center [445, 346] width 189 height 47
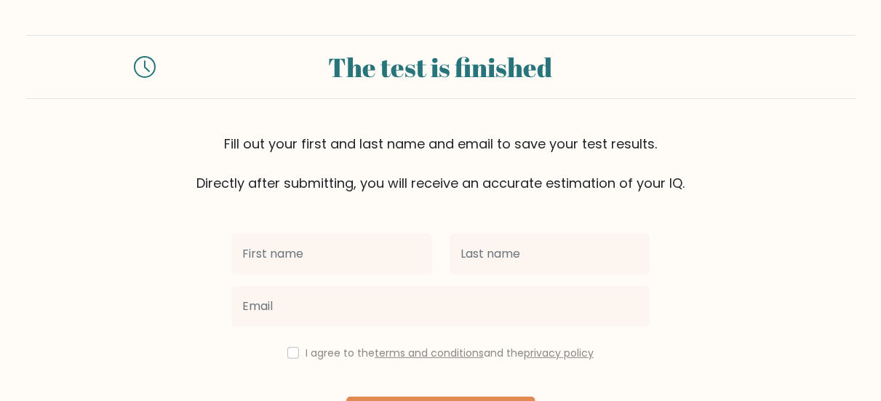
scroll to position [108, 0]
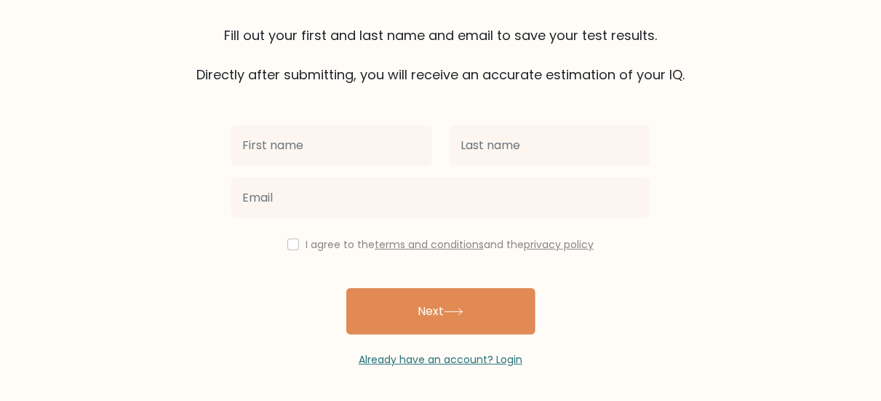
click at [362, 131] on input "text" at bounding box center [331, 145] width 201 height 41
type input "Asli"
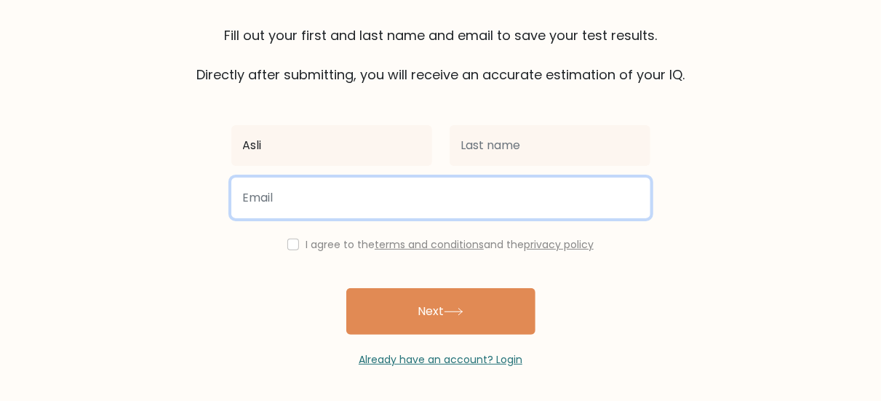
click at [361, 205] on input "email" at bounding box center [440, 197] width 419 height 41
type input "abdulwahidabdulrahman6@gmail.com"
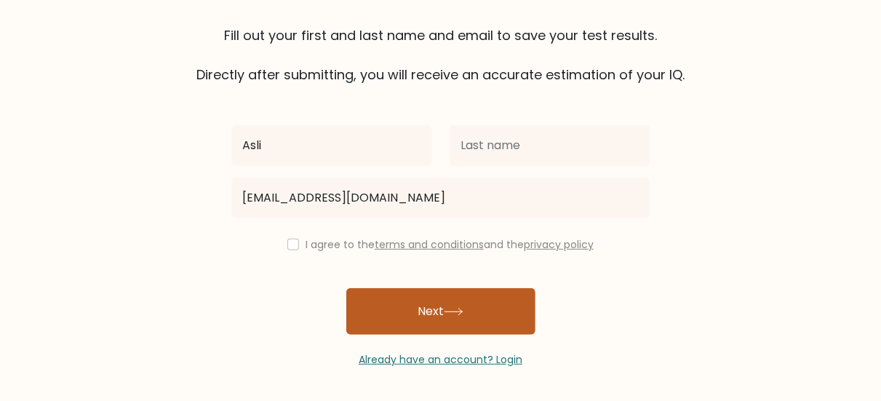
click at [399, 325] on button "Next" at bounding box center [440, 311] width 189 height 47
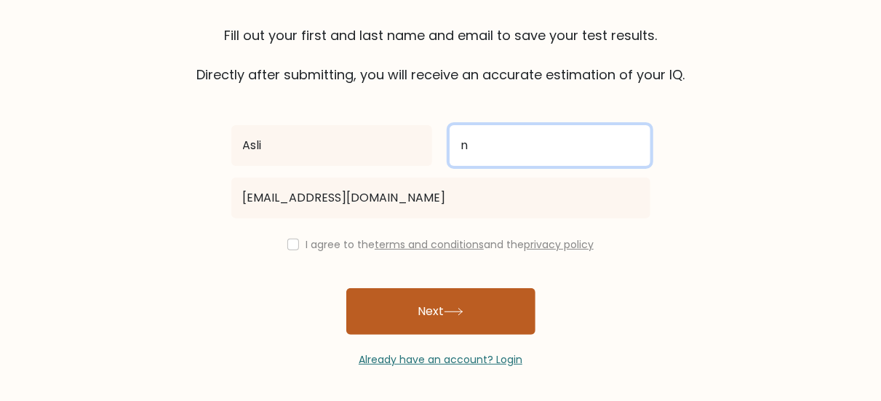
type input "n"
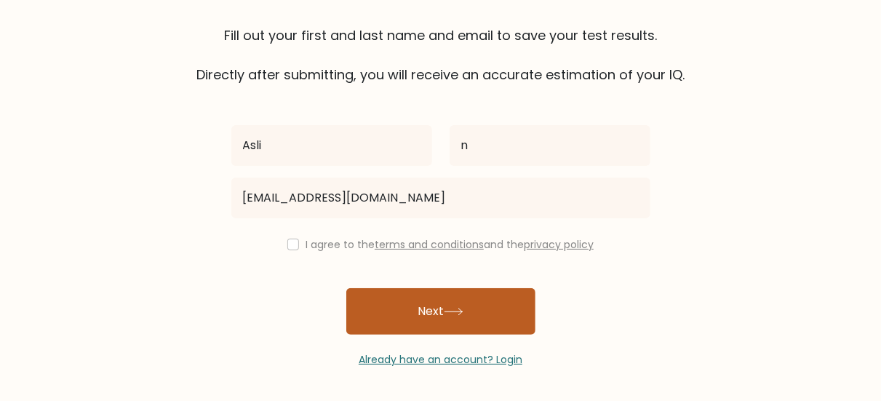
click at [402, 305] on button "Next" at bounding box center [440, 311] width 189 height 47
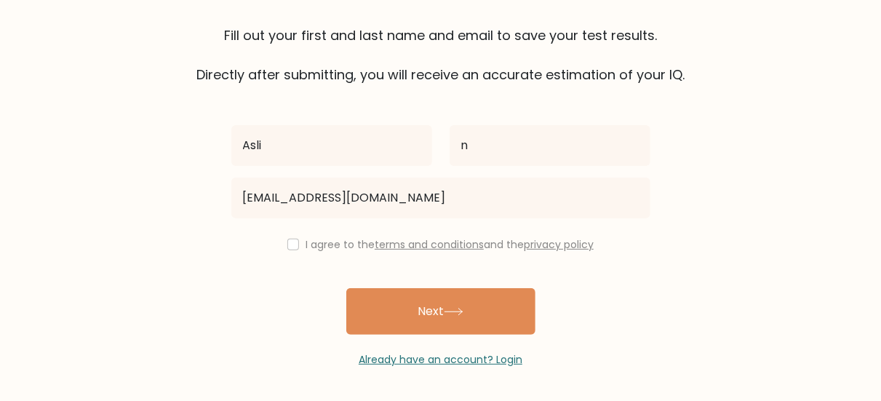
click at [290, 255] on div "Asli n abdulwahidabdulrahman6@gmail.com I agree to the terms and conditions and…" at bounding box center [441, 225] width 436 height 283
click at [291, 241] on input "checkbox" at bounding box center [293, 245] width 12 height 12
checkbox input "true"
click at [424, 286] on div "Asli n abdulwahidabdulrahman6@gmail.com I agree to the terms and conditions and…" at bounding box center [441, 225] width 436 height 283
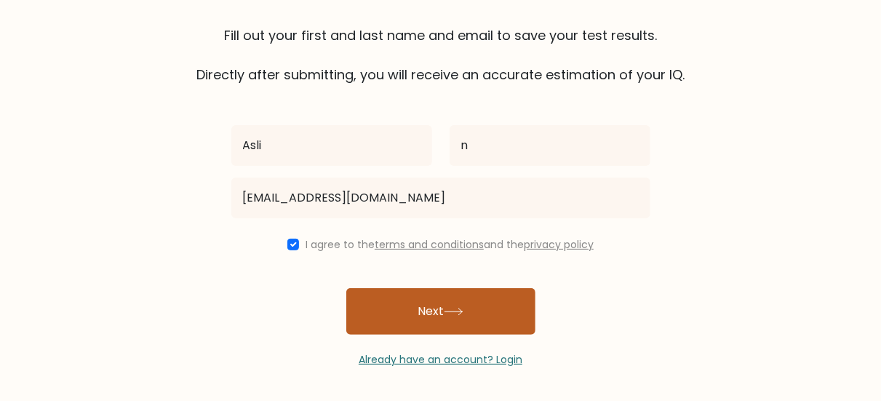
click at [431, 297] on button "Next" at bounding box center [440, 311] width 189 height 47
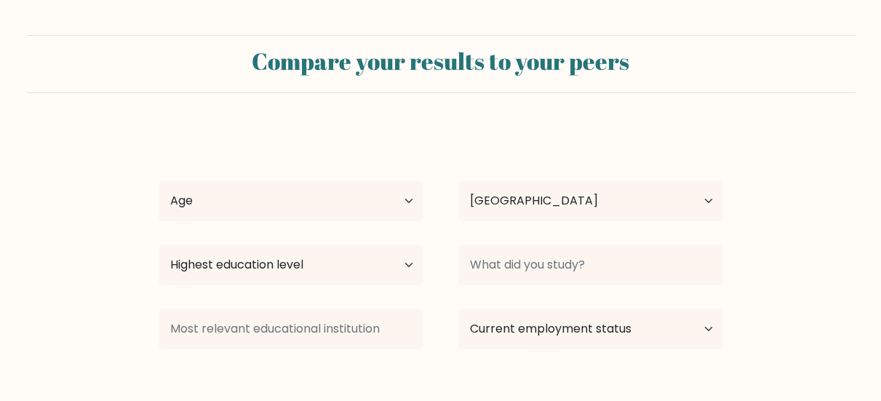
select select "AU"
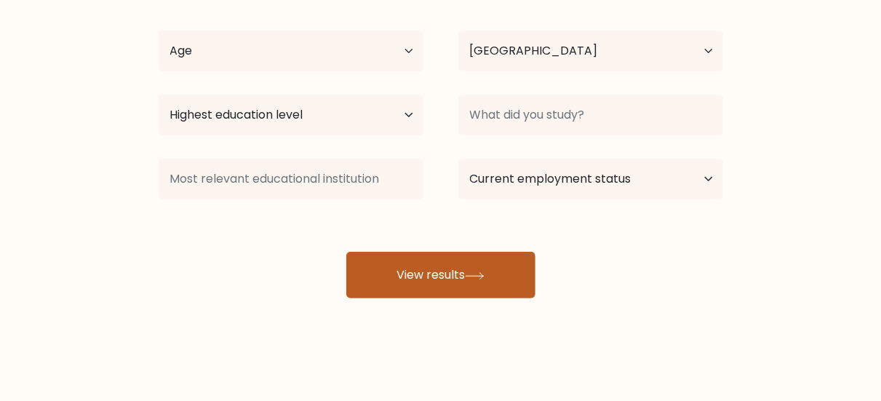
click at [412, 269] on button "View results" at bounding box center [440, 275] width 189 height 47
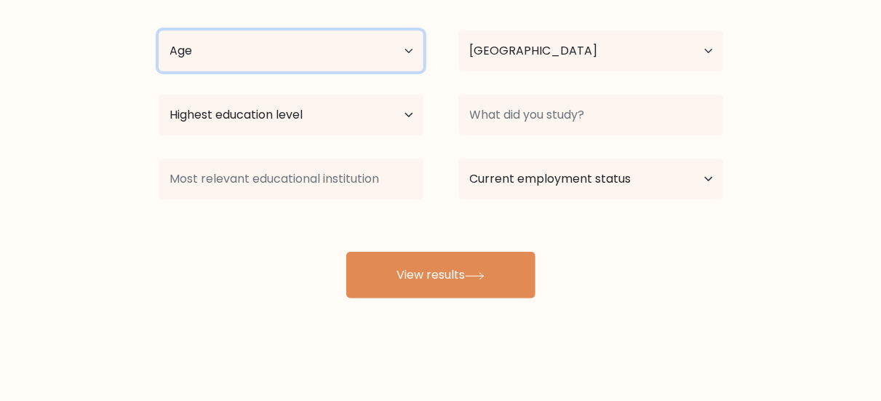
click at [330, 39] on select "Age Under 18 years old 18-24 years old 25-34 years old 35-44 years old 45-54 ye…" at bounding box center [291, 51] width 265 height 41
click at [159, 31] on select "Age Under 18 years old 18-24 years old 25-34 years old 35-44 years old 45-54 ye…" at bounding box center [291, 51] width 265 height 41
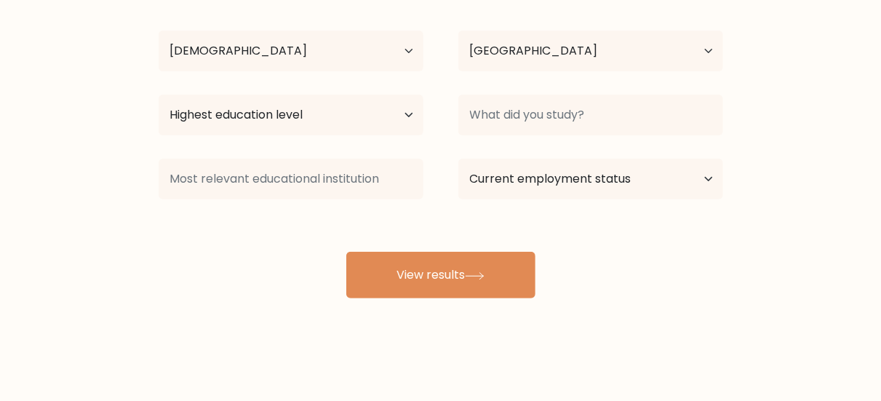
click at [336, 74] on div "Age Under 18 years old 18-24 years old 25-34 years old 35-44 years old 45-54 ye…" at bounding box center [291, 51] width 300 height 52
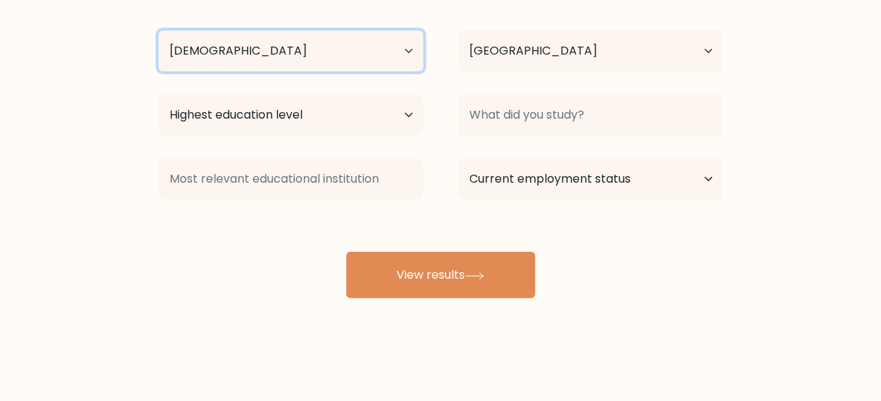
click at [337, 54] on select "Age Under 18 years old 18-24 years old 25-34 years old 35-44 years old 45-54 ye…" at bounding box center [291, 51] width 265 height 41
select select "min_18"
click at [159, 31] on select "Age Under 18 years old 18-24 years old 25-34 years old 35-44 years old 45-54 ye…" at bounding box center [291, 51] width 265 height 41
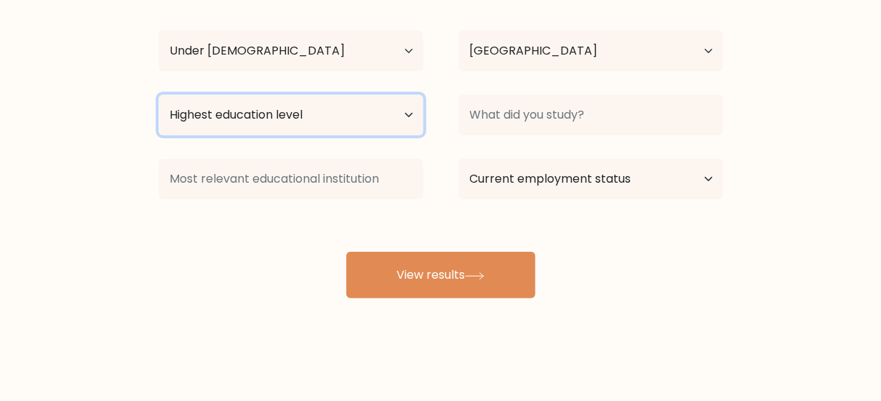
click at [335, 97] on select "Highest education level No schooling Primary Lower Secondary Upper Secondary Oc…" at bounding box center [291, 115] width 265 height 41
select select "upper_secondary"
click at [159, 95] on select "Highest education level No schooling Primary Lower Secondary Upper Secondary Oc…" at bounding box center [291, 115] width 265 height 41
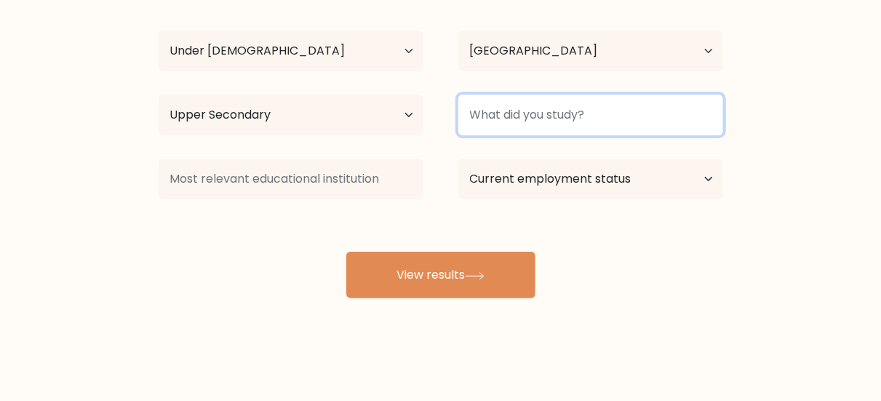
click at [535, 117] on input at bounding box center [590, 115] width 265 height 41
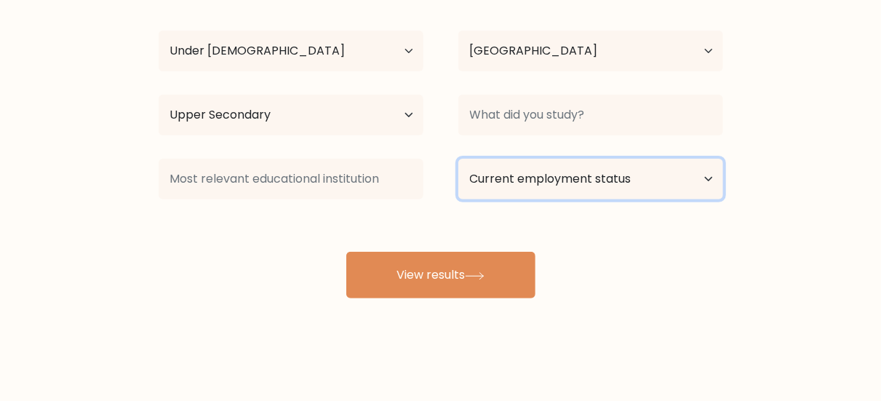
click at [539, 182] on select "Current employment status Employed Student Retired Other / prefer not to answer" at bounding box center [590, 179] width 265 height 41
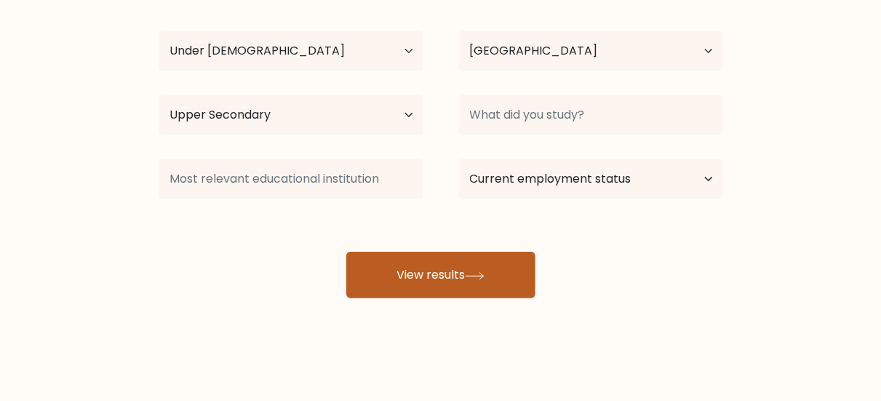
click at [422, 257] on button "View results" at bounding box center [440, 275] width 189 height 47
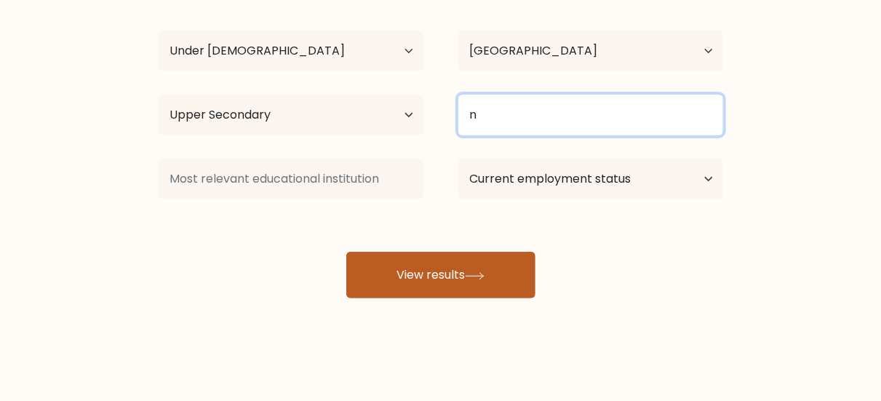
type input "n"
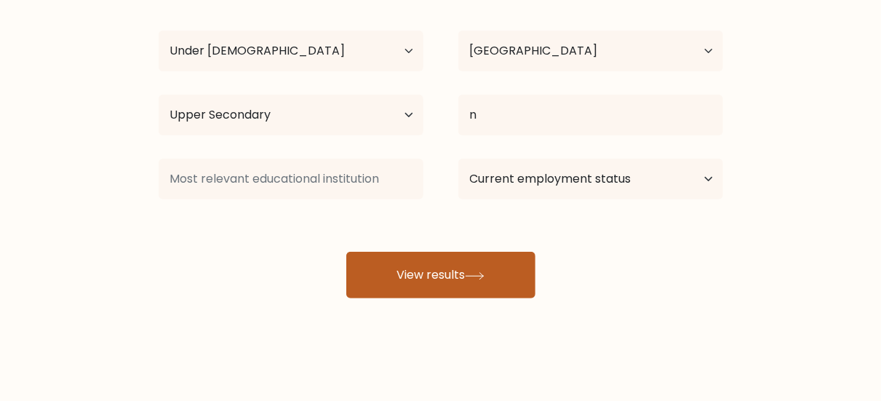
click at [474, 262] on button "View results" at bounding box center [440, 275] width 189 height 47
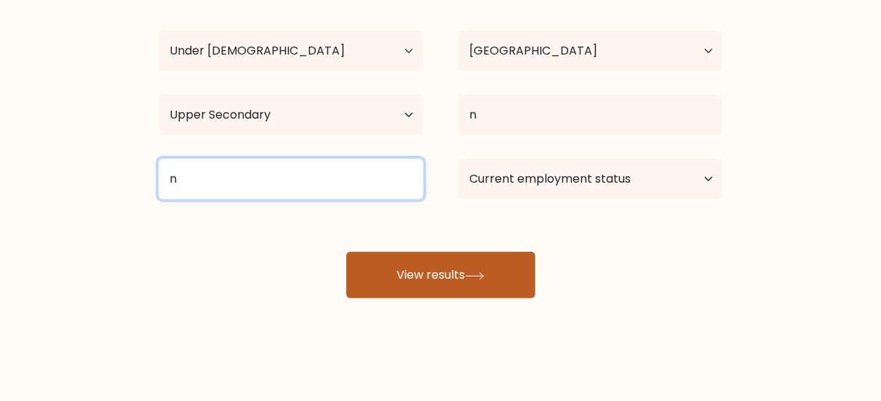
type input "n"
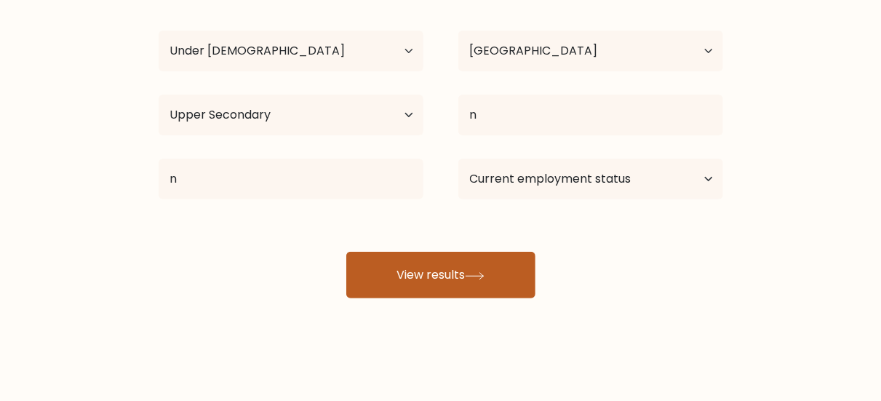
click at [399, 277] on button "View results" at bounding box center [440, 275] width 189 height 47
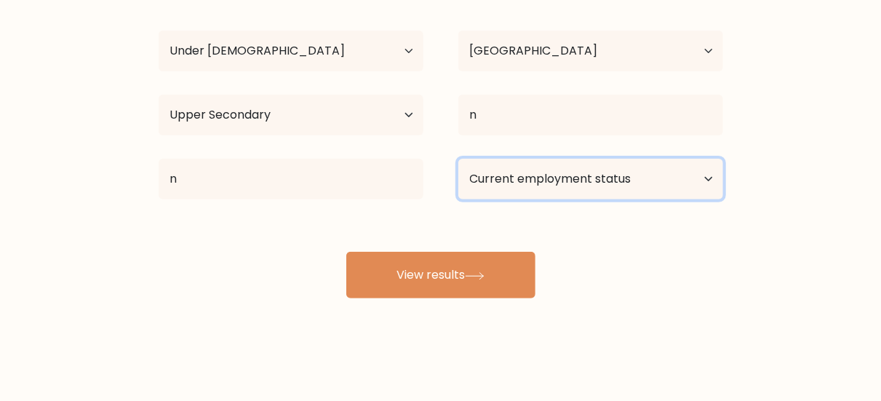
click at [506, 177] on select "Current employment status Employed Student Retired Other / prefer not to answer" at bounding box center [590, 179] width 265 height 41
click at [458, 159] on select "Current employment status Employed Student Retired Other / prefer not to answer" at bounding box center [590, 179] width 265 height 41
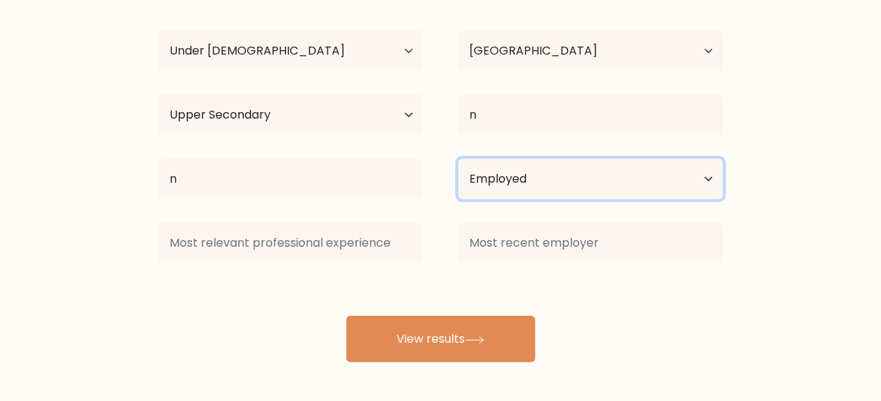
click at [508, 192] on select "Current employment status Employed Student Retired Other / prefer not to answer" at bounding box center [590, 179] width 265 height 41
select select "student"
click at [458, 159] on select "Current employment status Employed Student Retired Other / prefer not to answer" at bounding box center [590, 179] width 265 height 41
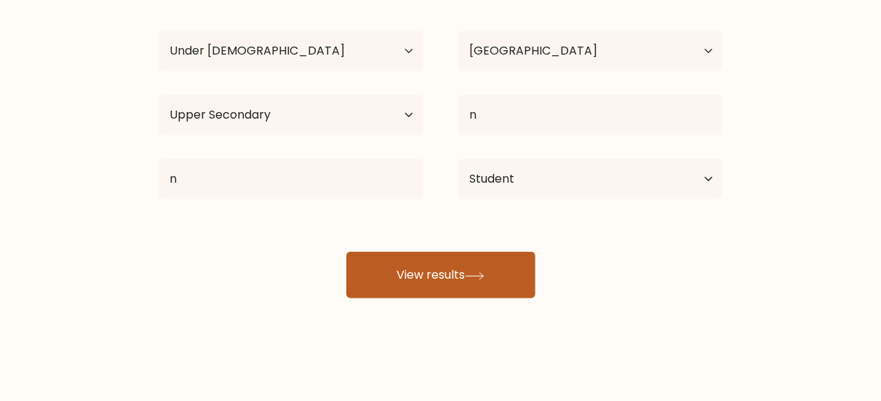
click at [491, 285] on button "View results" at bounding box center [440, 275] width 189 height 47
